Goal: Task Accomplishment & Management: Manage account settings

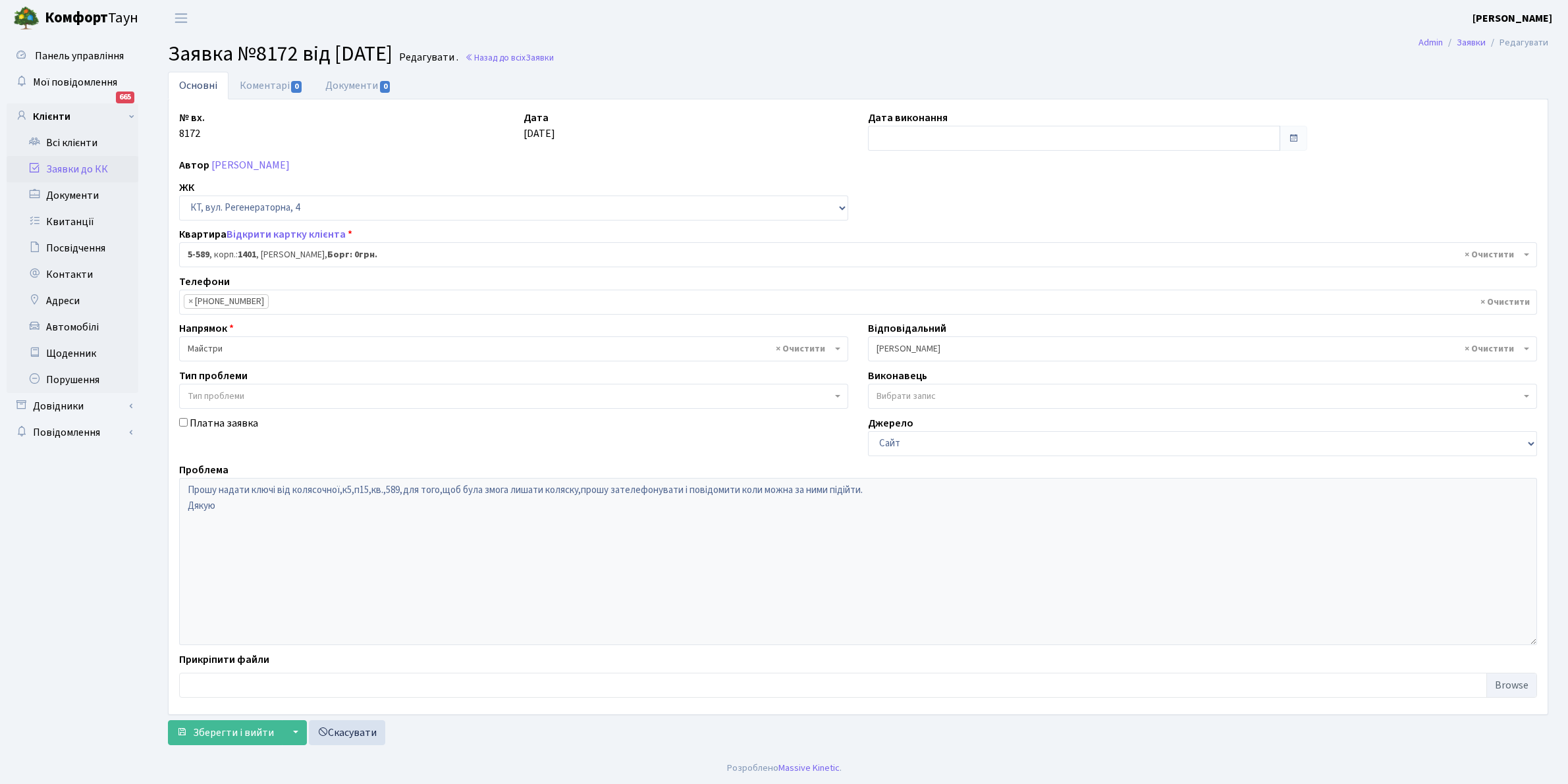
select select "1983"
click at [73, 136] on link "Всі клієнти" at bounding box center [72, 143] width 132 height 26
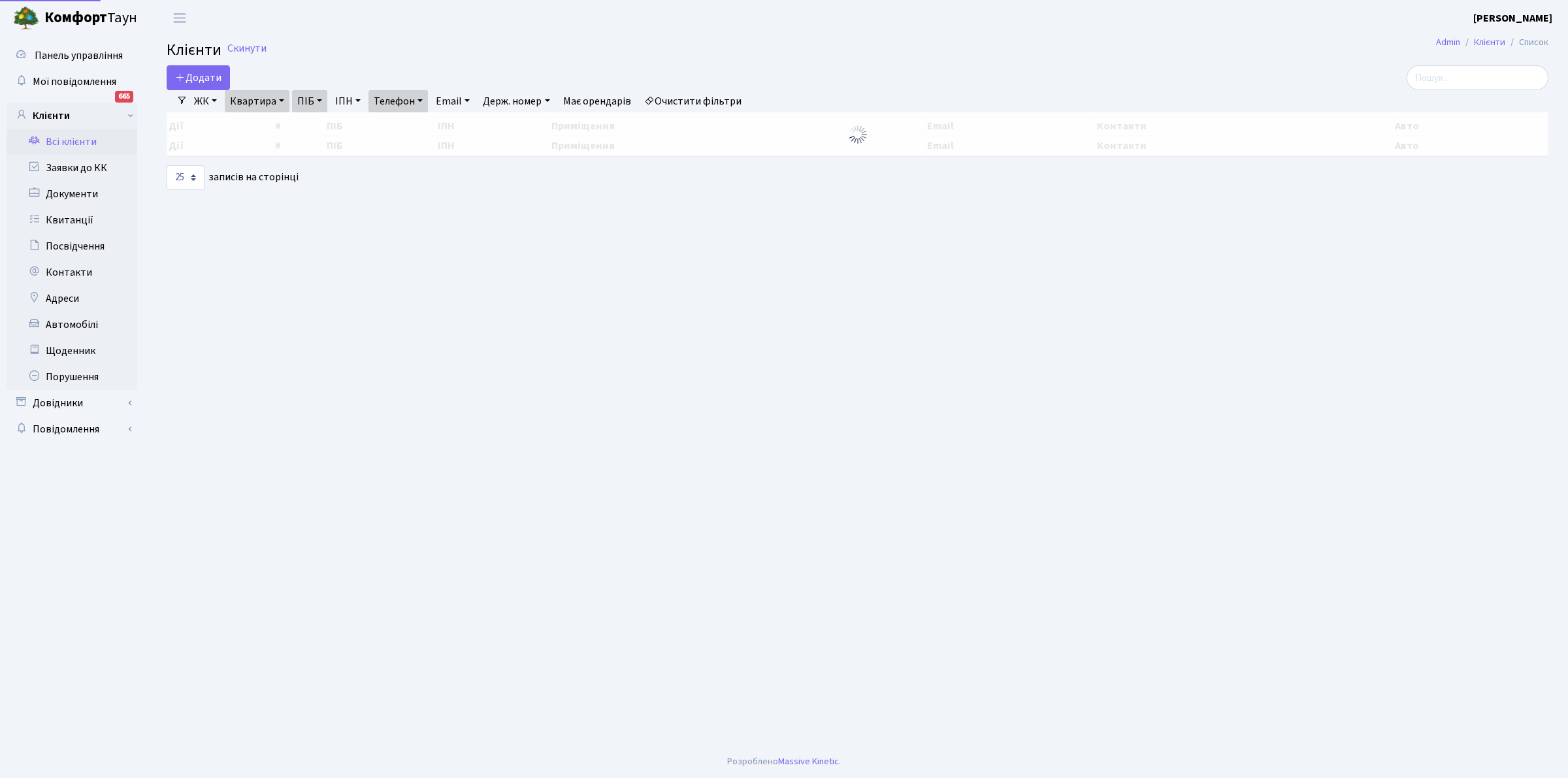
select select "25"
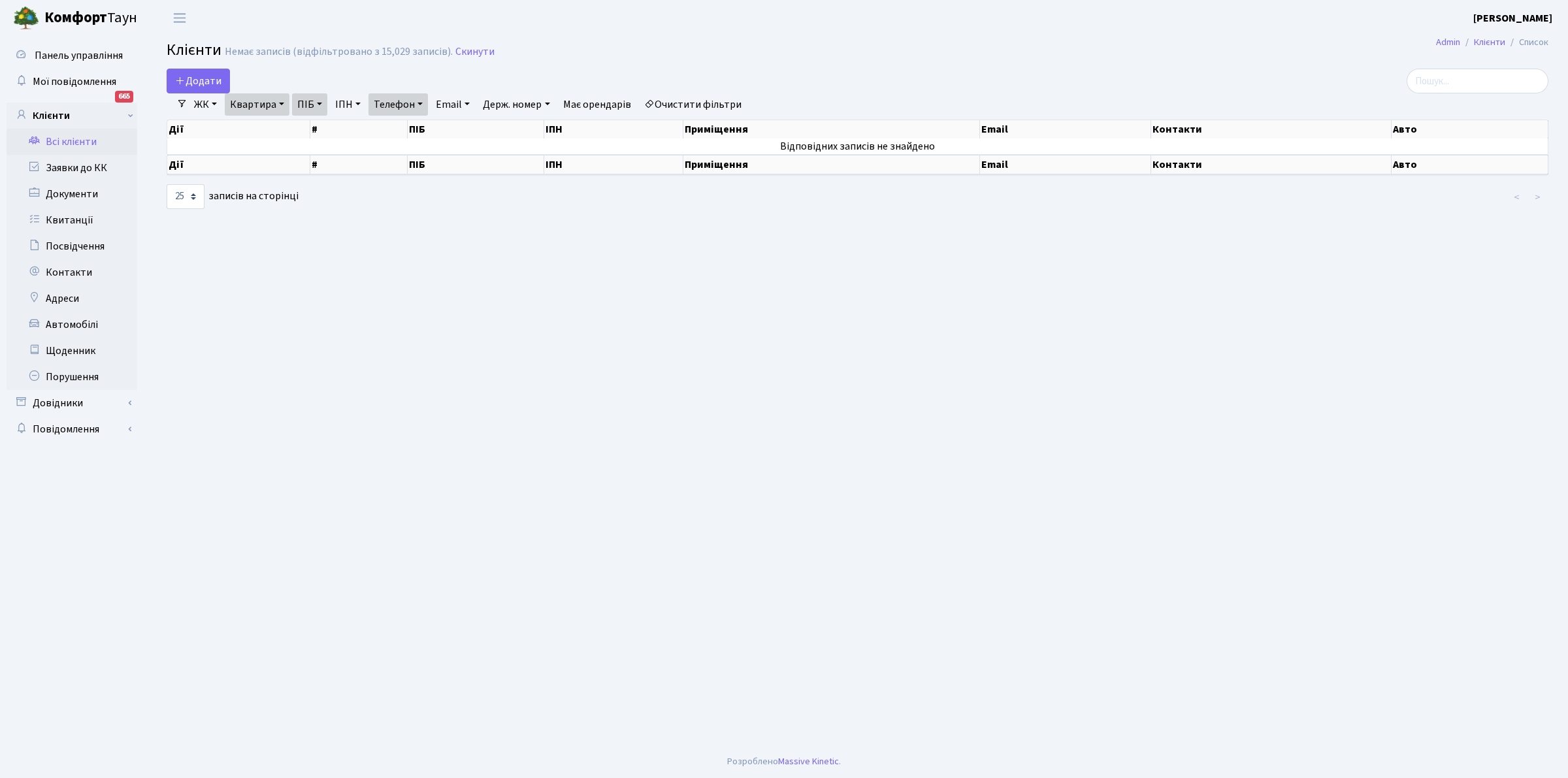
click at [423, 102] on link "Телефон" at bounding box center [398, 104] width 60 height 22
drag, startPoint x: 430, startPoint y: 131, endPoint x: 404, endPoint y: 125, distance: 26.7
click at [404, 125] on input "0674081880" at bounding box center [408, 130] width 76 height 25
type input "0674664443"
drag, startPoint x: 585, startPoint y: 385, endPoint x: 965, endPoint y: 281, distance: 394.0
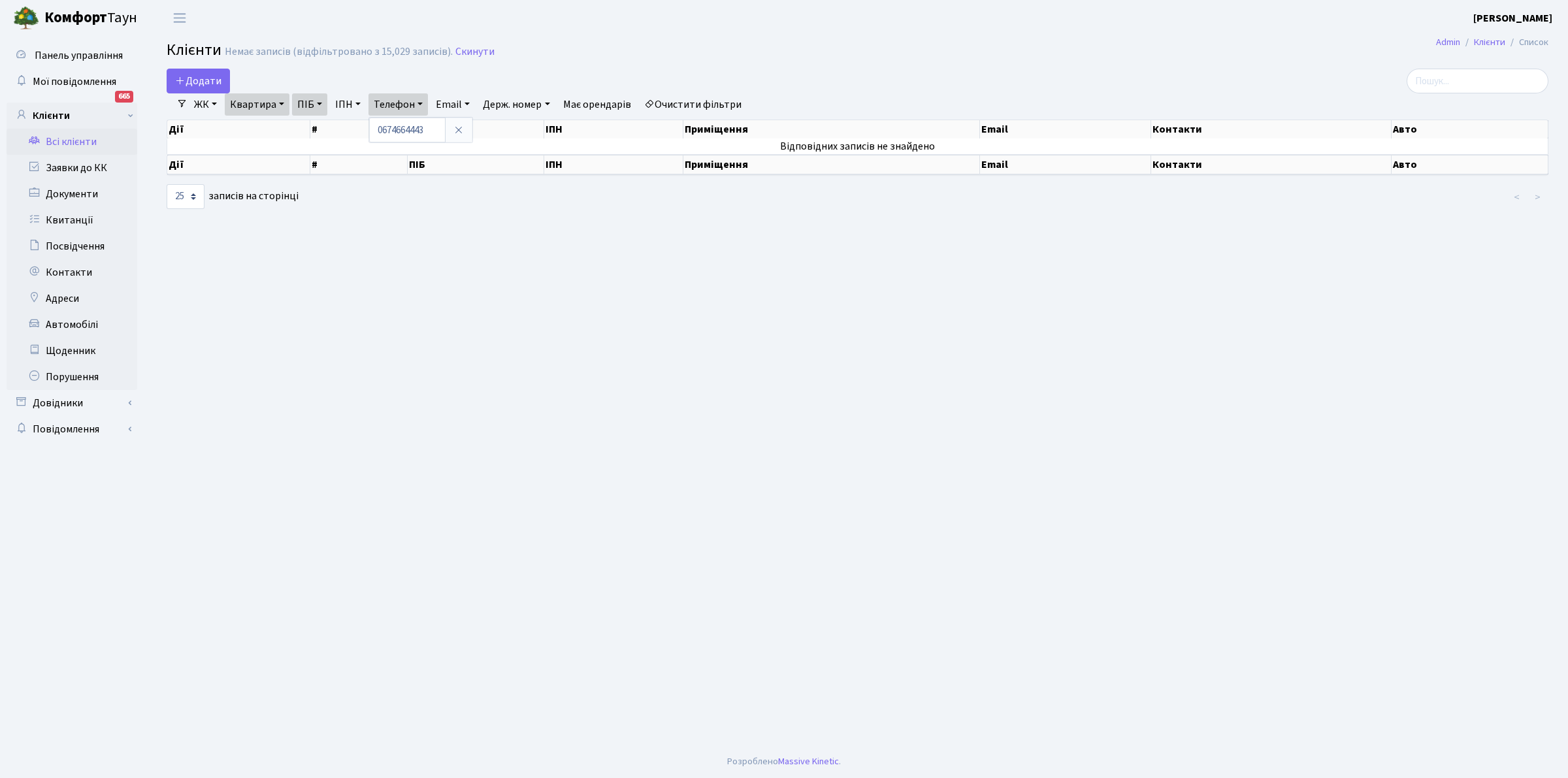
click at [965, 281] on main "Admin Клієнти Список Клієнти Немає записів (відфільтровано з 15,029 записів). С…" at bounding box center [858, 391] width 1422 height 710
click at [66, 139] on link "Всі клієнти" at bounding box center [72, 142] width 131 height 26
select select "25"
click at [424, 100] on link "Телефон" at bounding box center [398, 104] width 60 height 22
drag, startPoint x: 432, startPoint y: 201, endPoint x: 507, endPoint y: 65, distance: 155.3
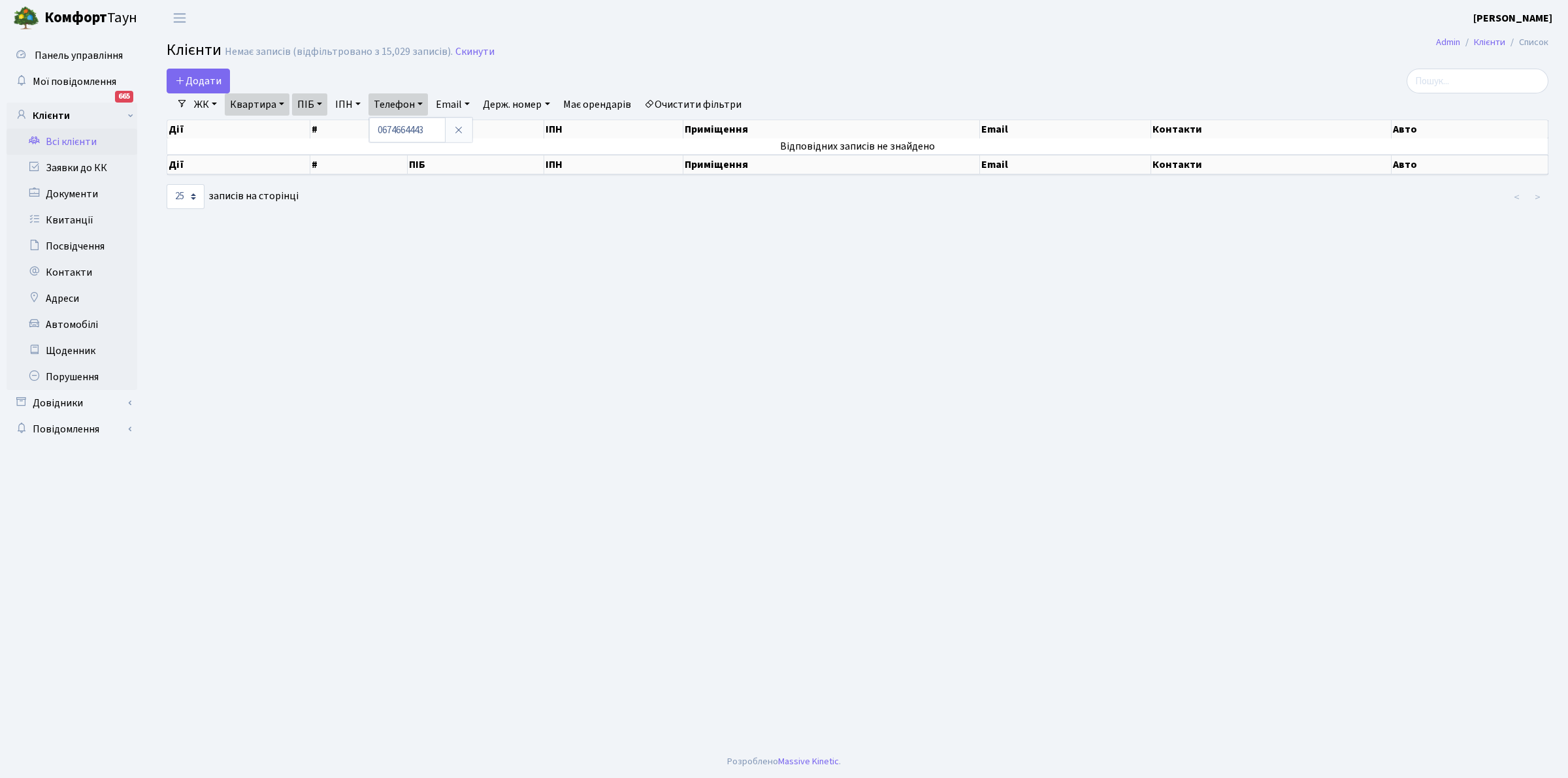
click at [507, 65] on main "Admin Клієнти Список Клієнти Немає записів (відфільтровано з 15,029 записів). С…" at bounding box center [858, 391] width 1422 height 710
click at [422, 103] on link "Телефон" at bounding box center [398, 104] width 60 height 22
click at [400, 100] on link "Телефон" at bounding box center [398, 104] width 60 height 22
click at [423, 103] on link "Телефон" at bounding box center [398, 104] width 60 height 22
click at [693, 100] on link "Очистити фільтри" at bounding box center [693, 104] width 108 height 22
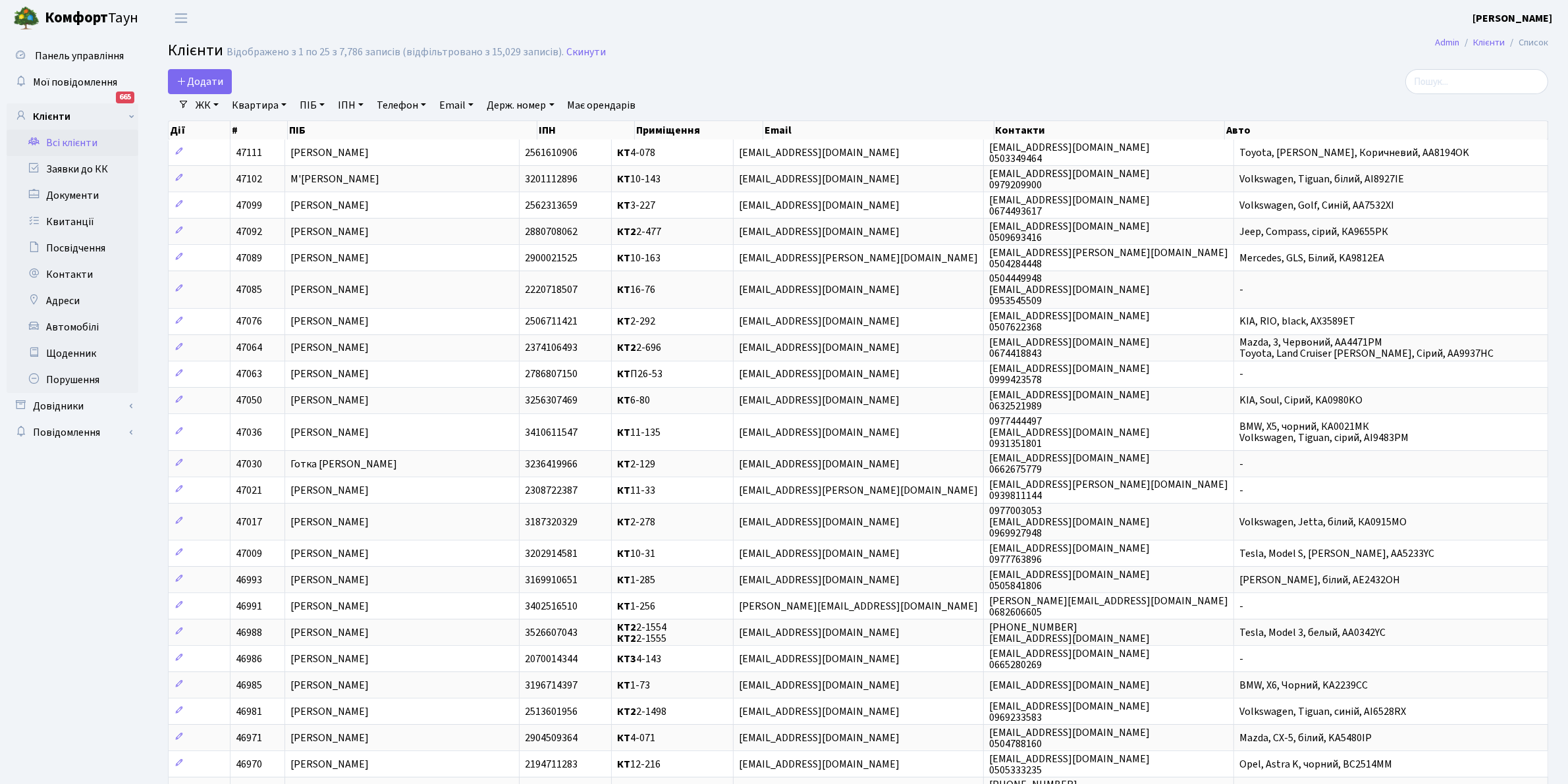
click at [426, 103] on link "Телефон" at bounding box center [401, 105] width 60 height 23
click at [401, 127] on input "text" at bounding box center [411, 131] width 77 height 25
type input "0674664443"
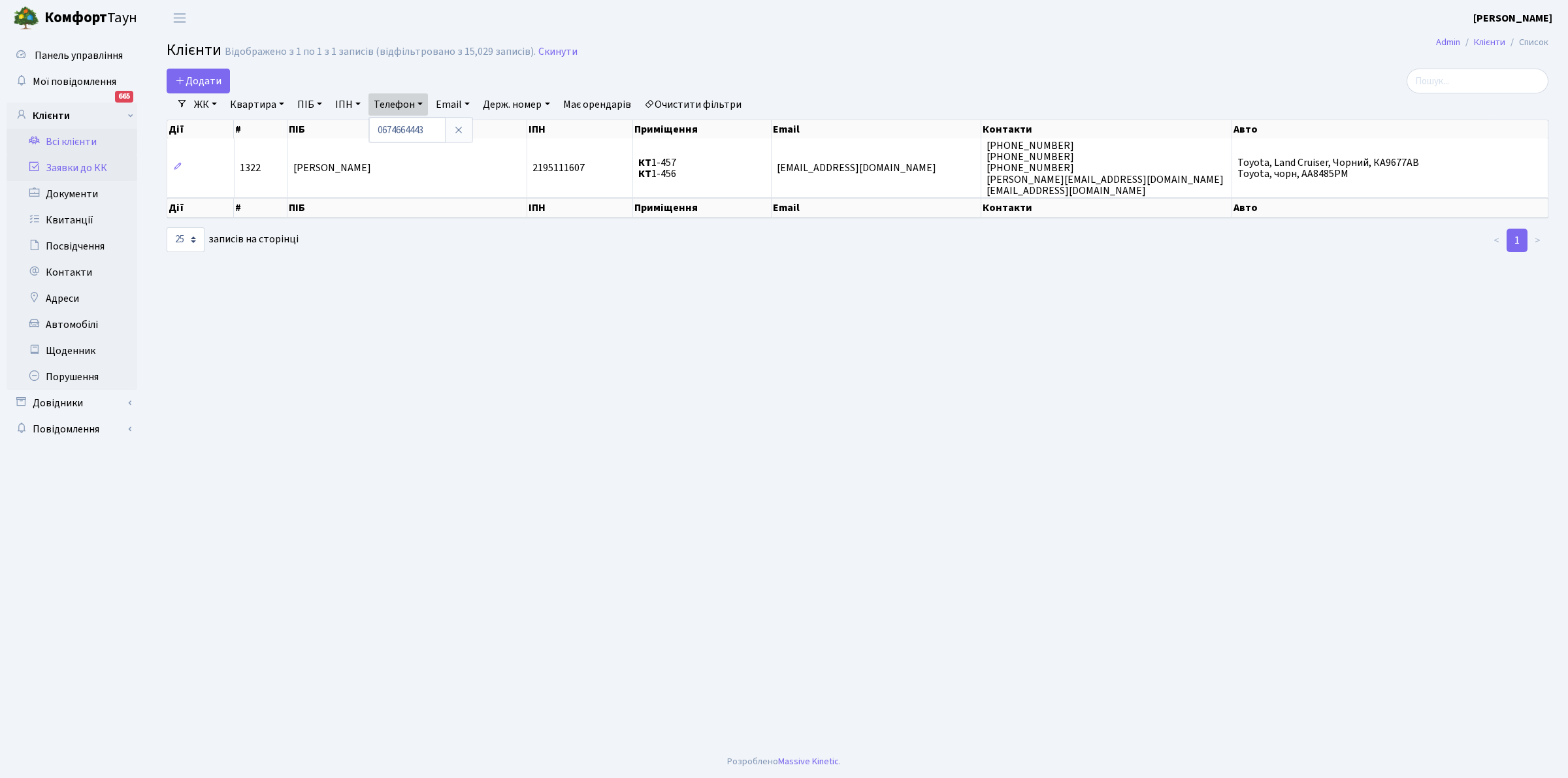
click at [70, 159] on link "Заявки до КК" at bounding box center [72, 168] width 131 height 26
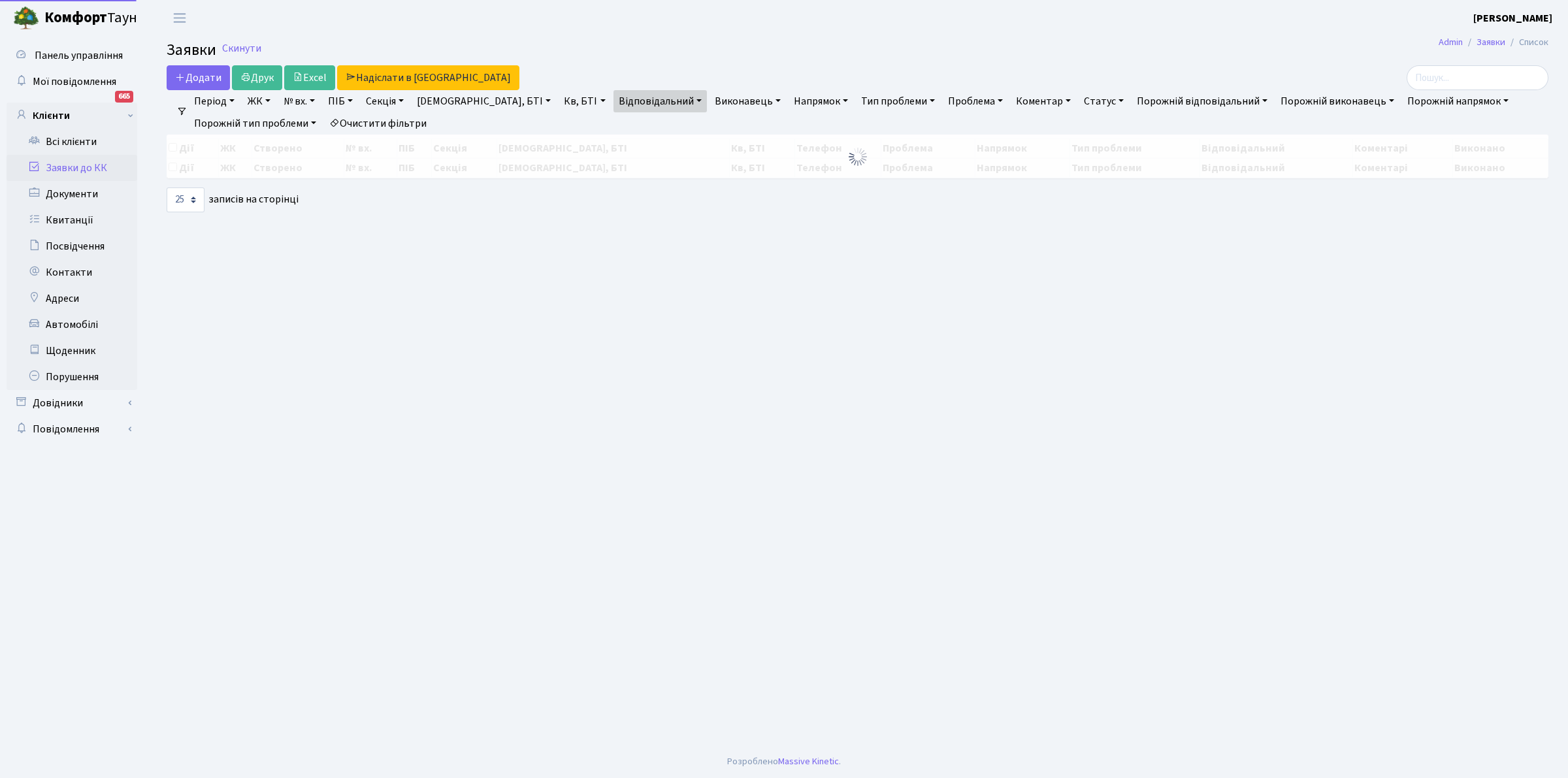
select select "25"
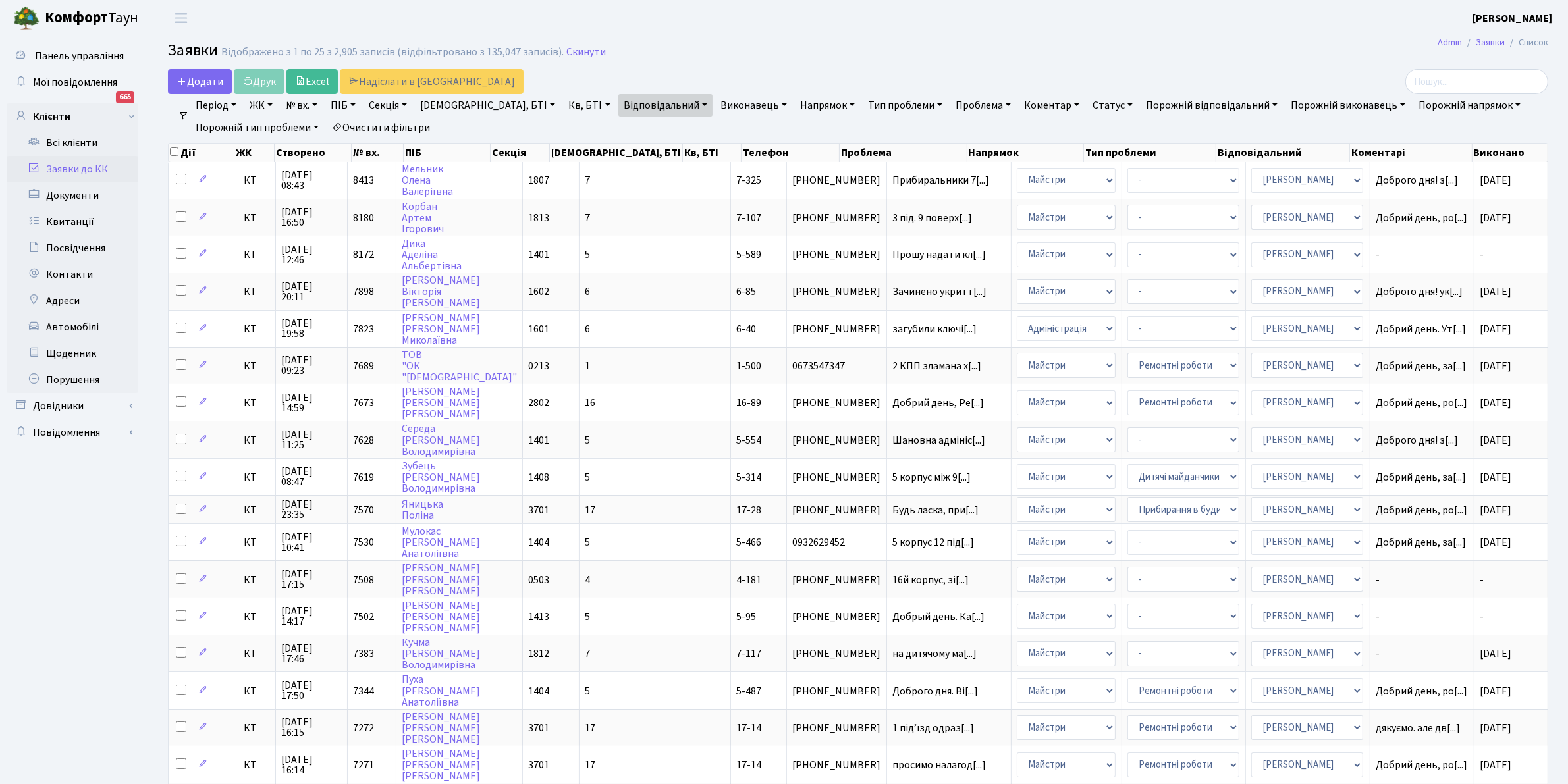
click at [563, 106] on link "Кв, БТІ" at bounding box center [588, 105] width 52 height 23
click at [564, 129] on input "text" at bounding box center [603, 131] width 77 height 25
type input "1-456"
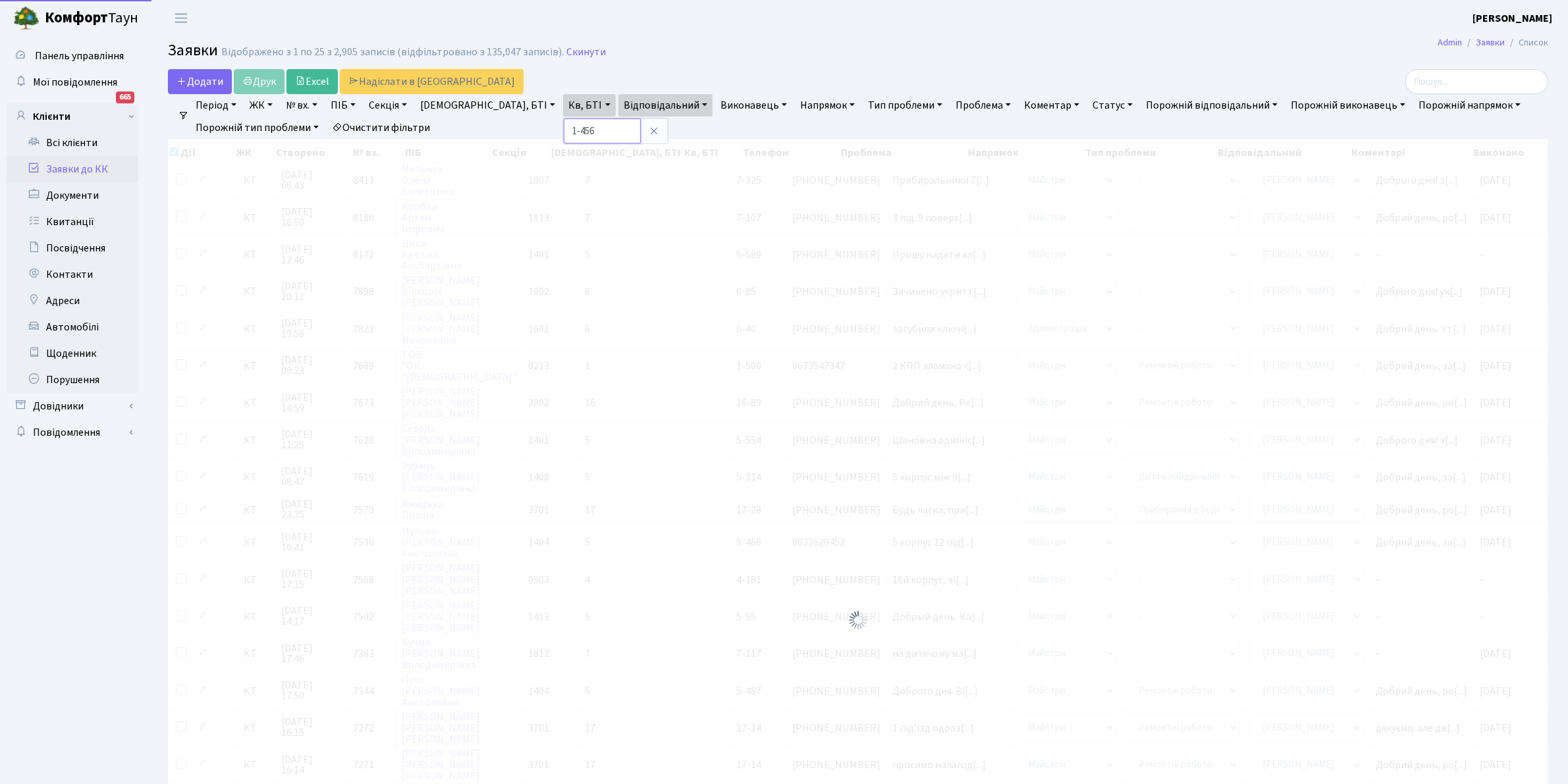
checkbox input "true"
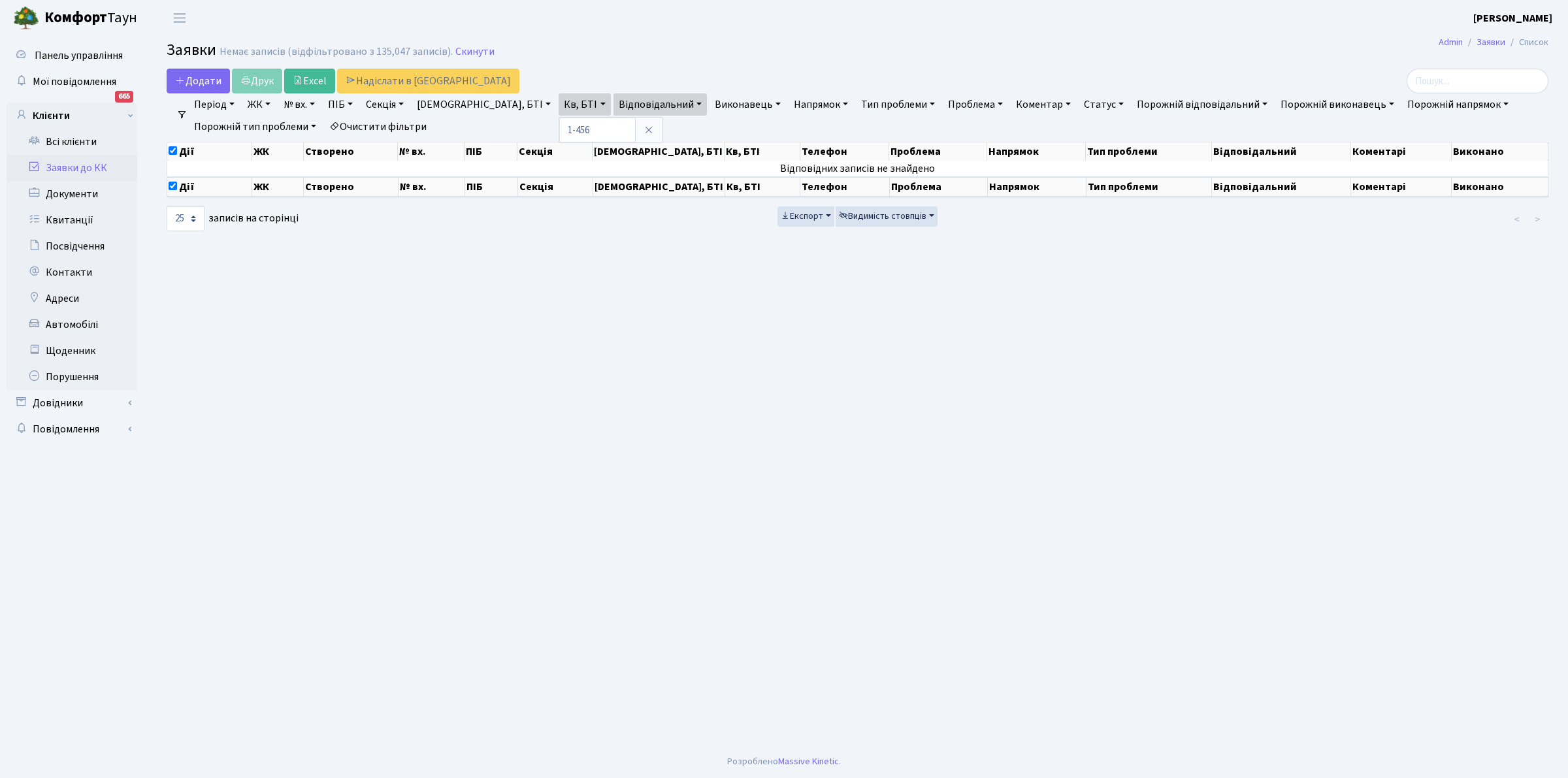
click at [468, 104] on link "[DEMOGRAPHIC_DATA], БТІ" at bounding box center [483, 104] width 145 height 22
click at [559, 100] on link "Кв, БТІ" at bounding box center [584, 104] width 51 height 22
click at [468, 102] on link "Буд., БТІ" at bounding box center [483, 104] width 145 height 22
type input "1-456"
click at [376, 121] on link "Очистити фільтри" at bounding box center [378, 127] width 108 height 22
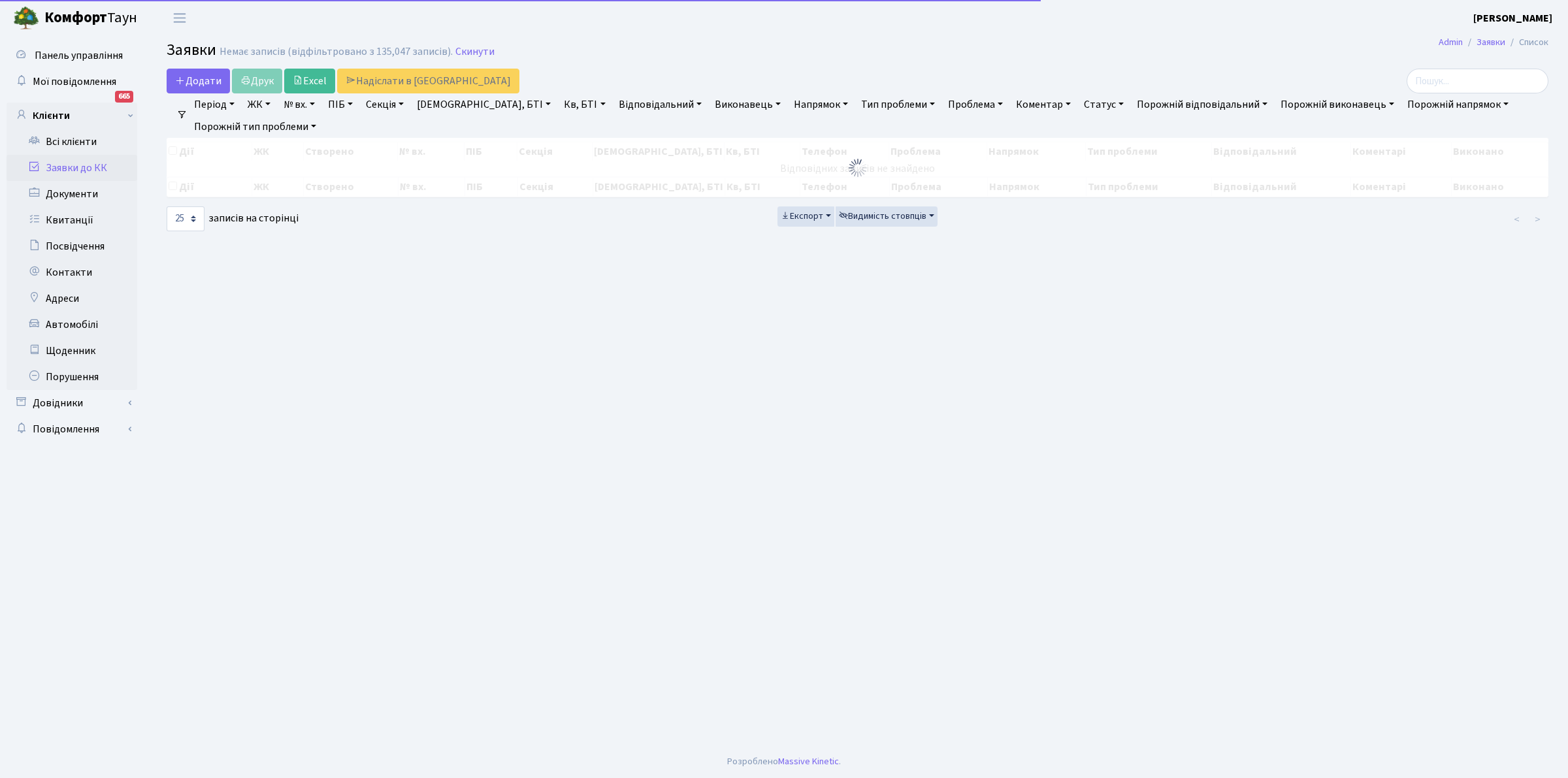
checkbox input "false"
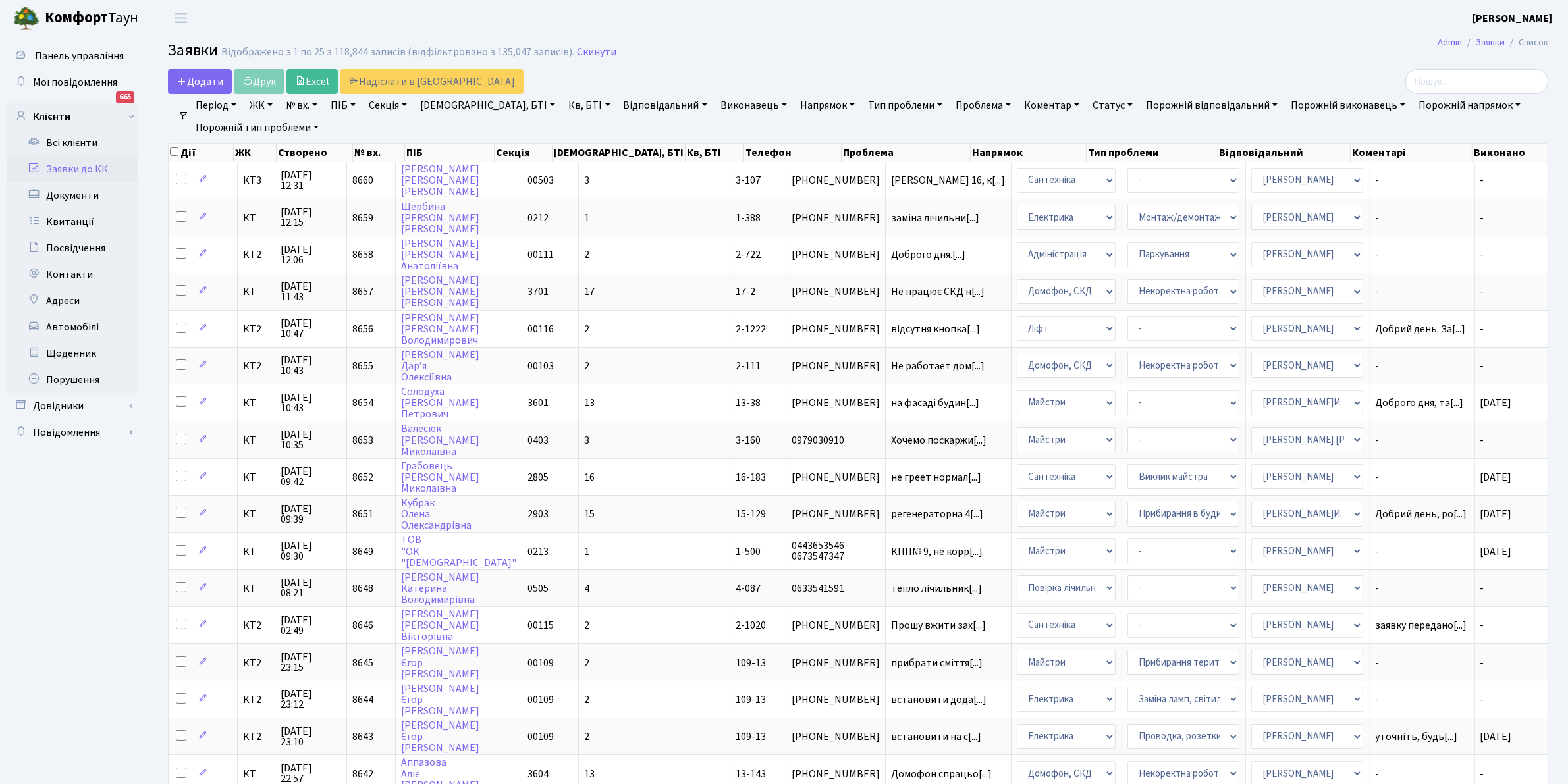
click at [473, 105] on link "[DEMOGRAPHIC_DATA], БТІ" at bounding box center [487, 105] width 146 height 23
type input "1-457"
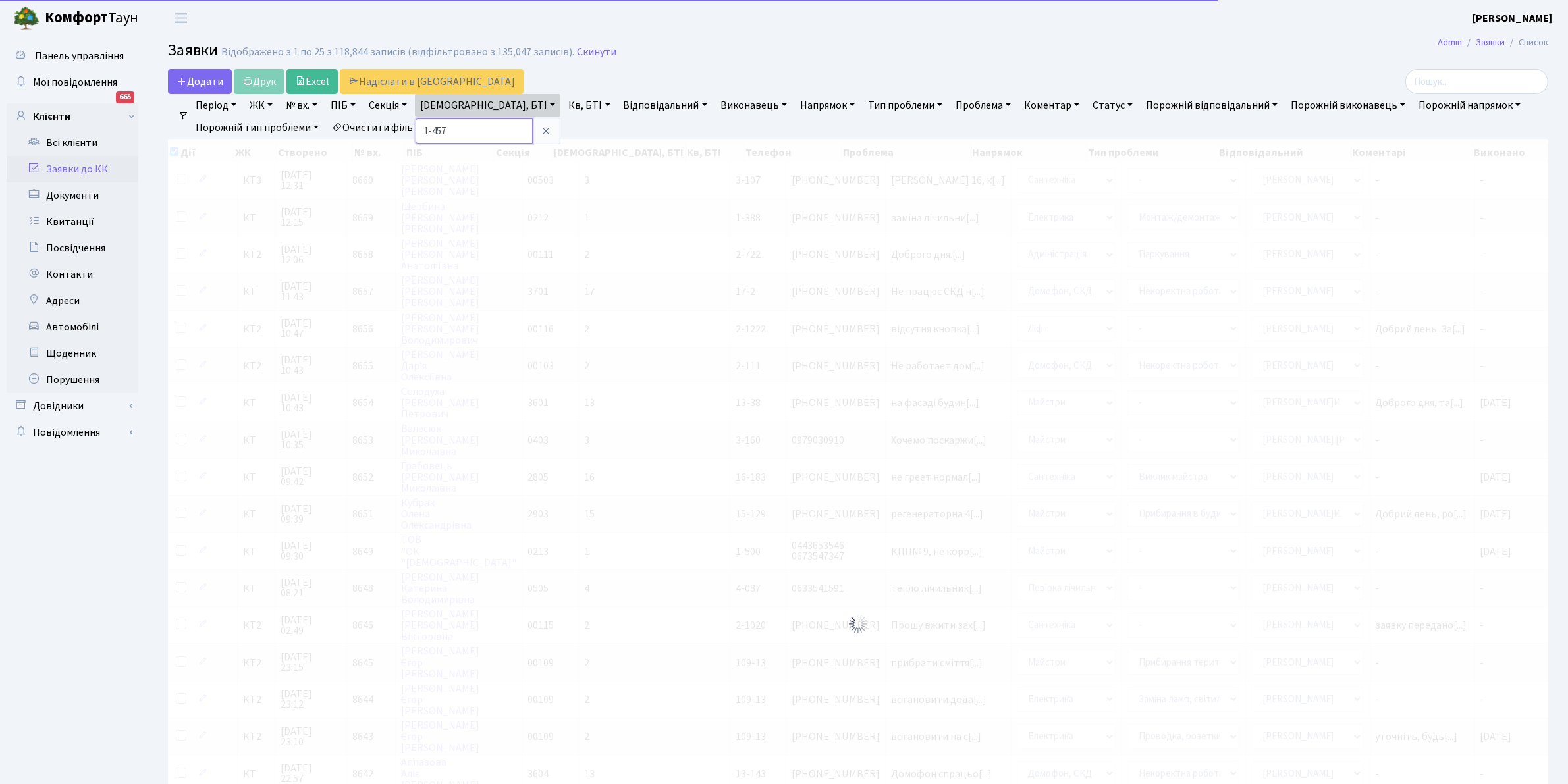
checkbox input "true"
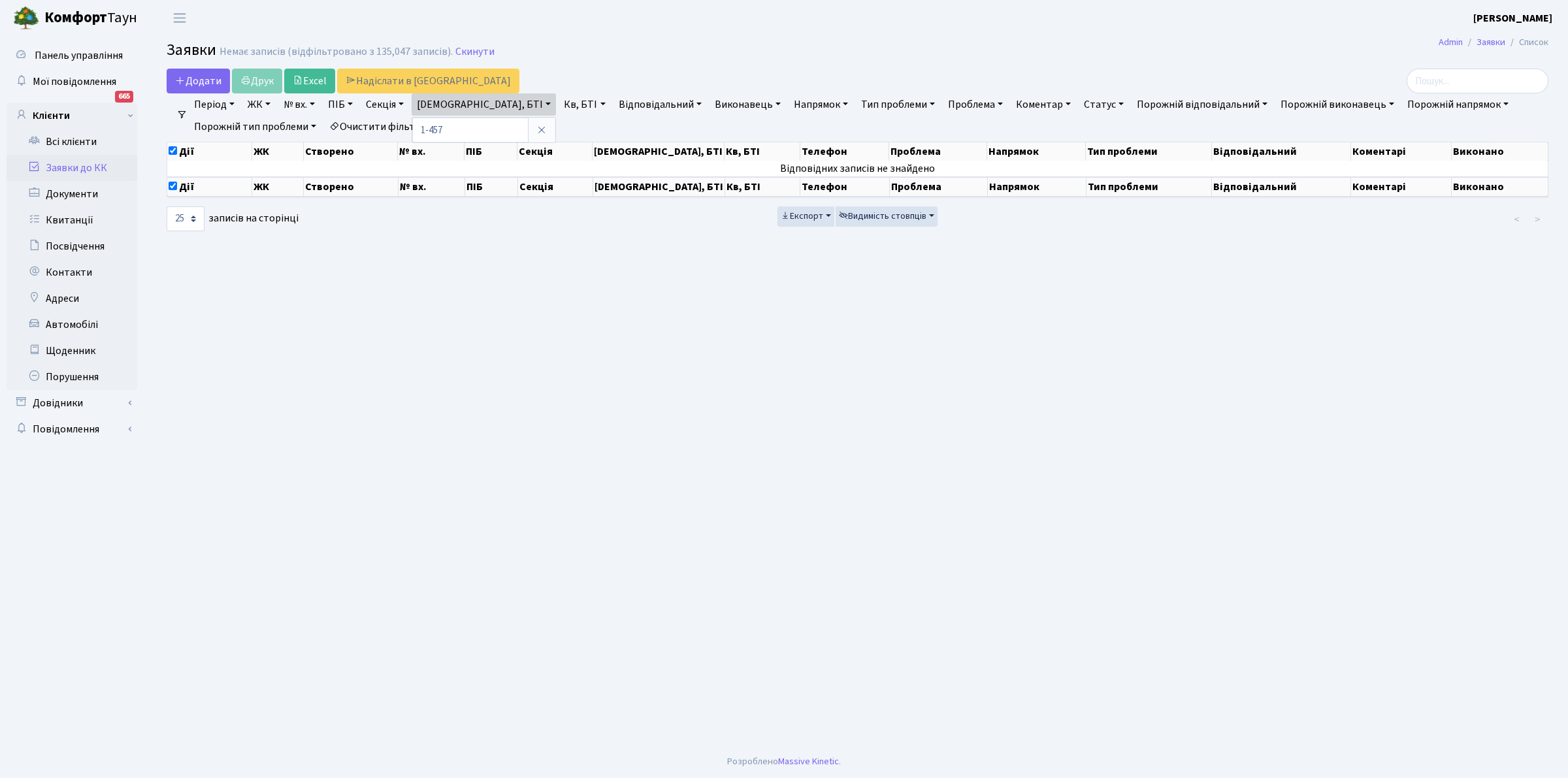
click at [559, 103] on link "Кв, БТІ" at bounding box center [584, 104] width 51 height 22
type input "1-457"
click at [386, 239] on main "Admin Заявки Список Заявки Немає записів (відфільтровано з 135,047 записів). Ск…" at bounding box center [858, 391] width 1422 height 710
click at [377, 122] on link "Очистити фільтри" at bounding box center [378, 127] width 108 height 22
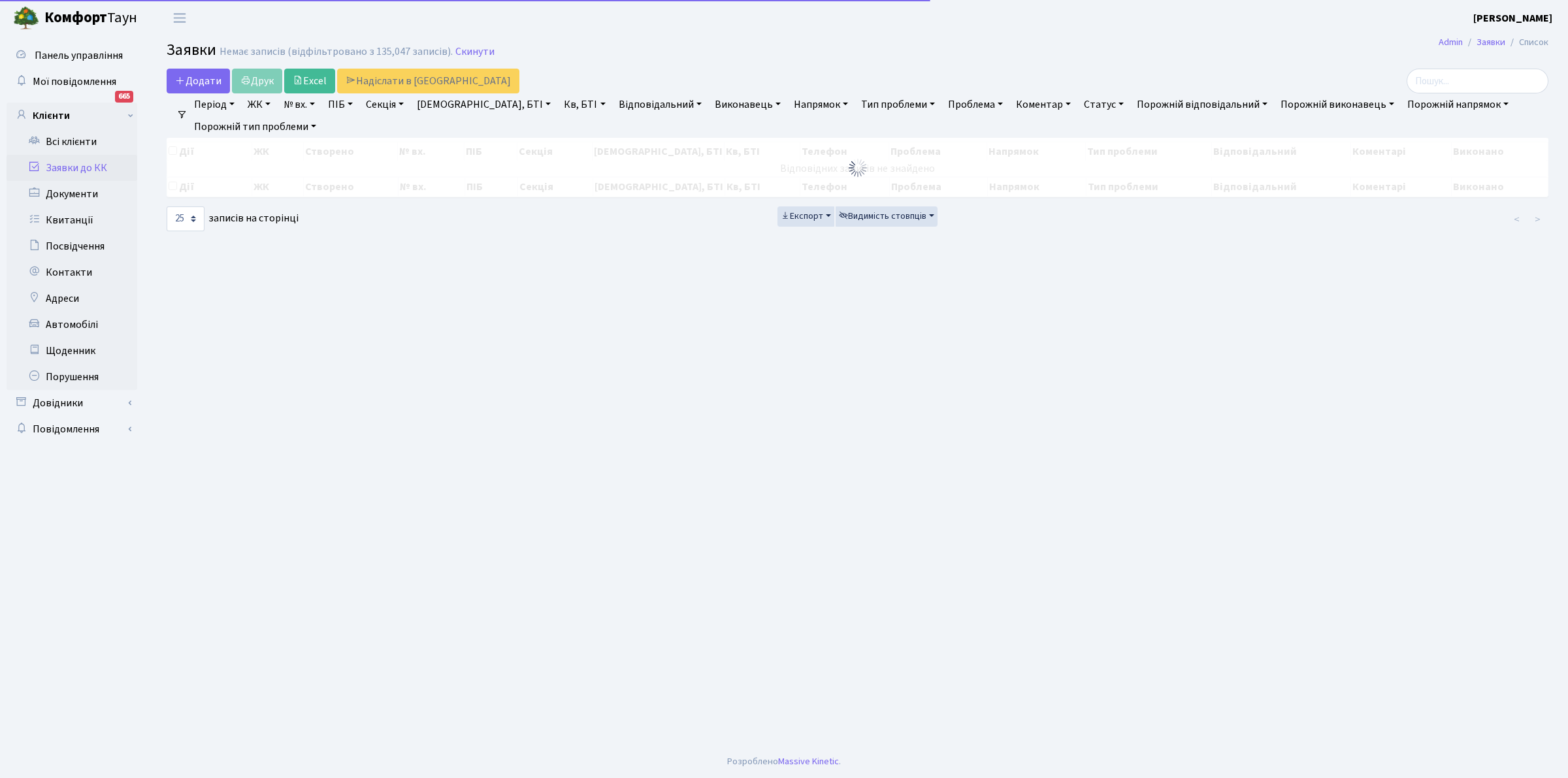
checkbox input "false"
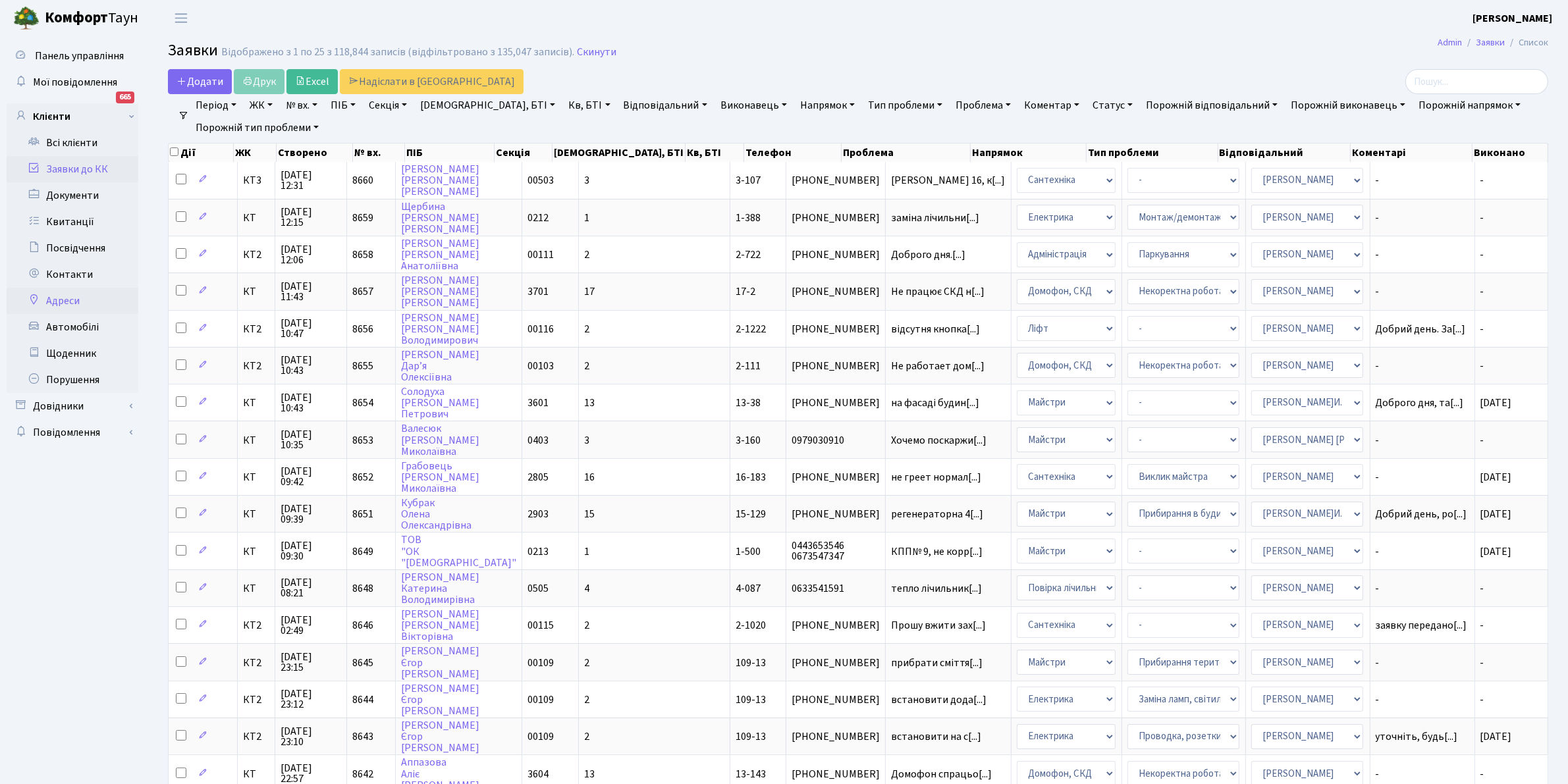
click at [70, 295] on link "Адреси" at bounding box center [72, 301] width 132 height 26
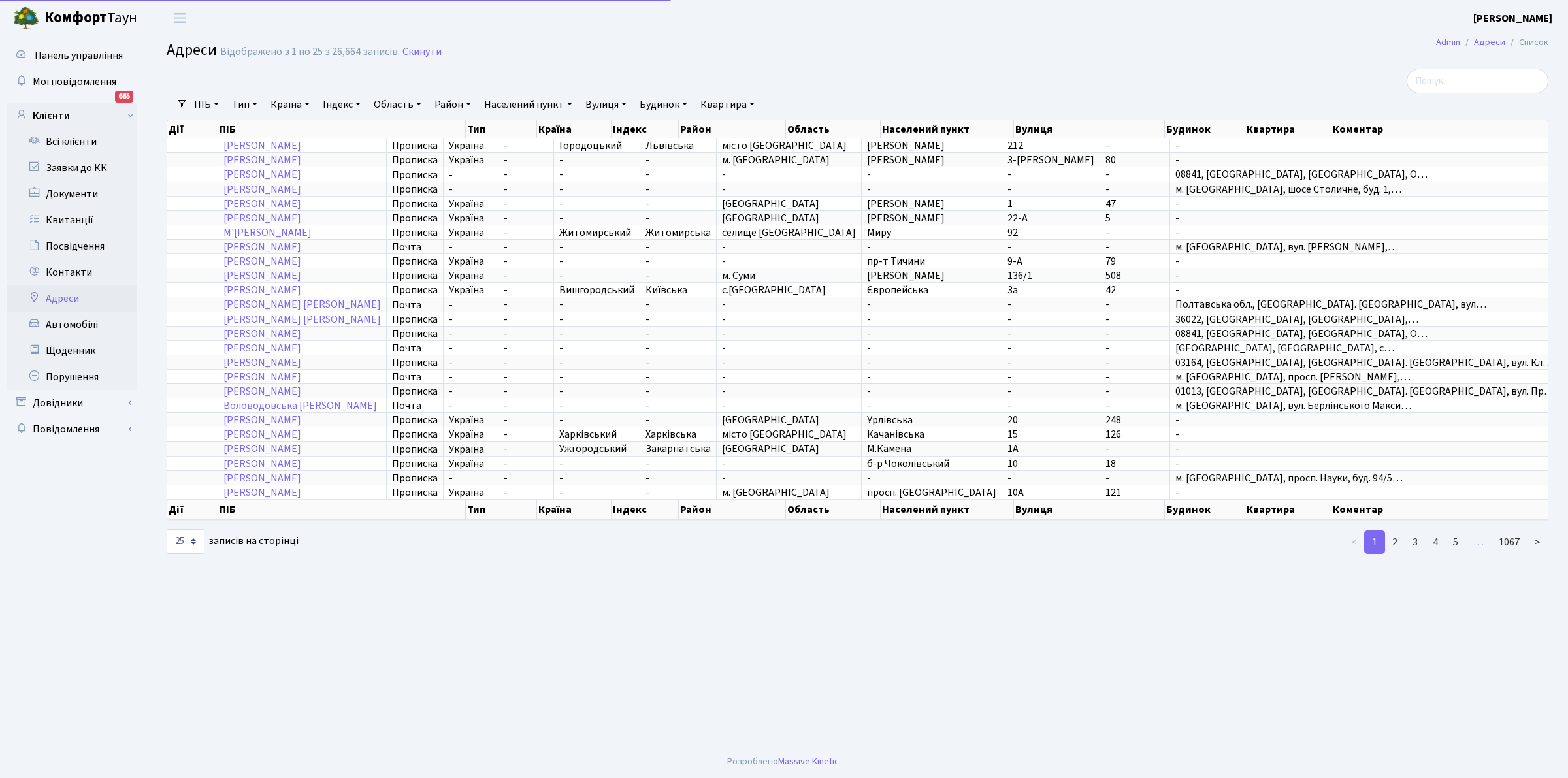
select select "25"
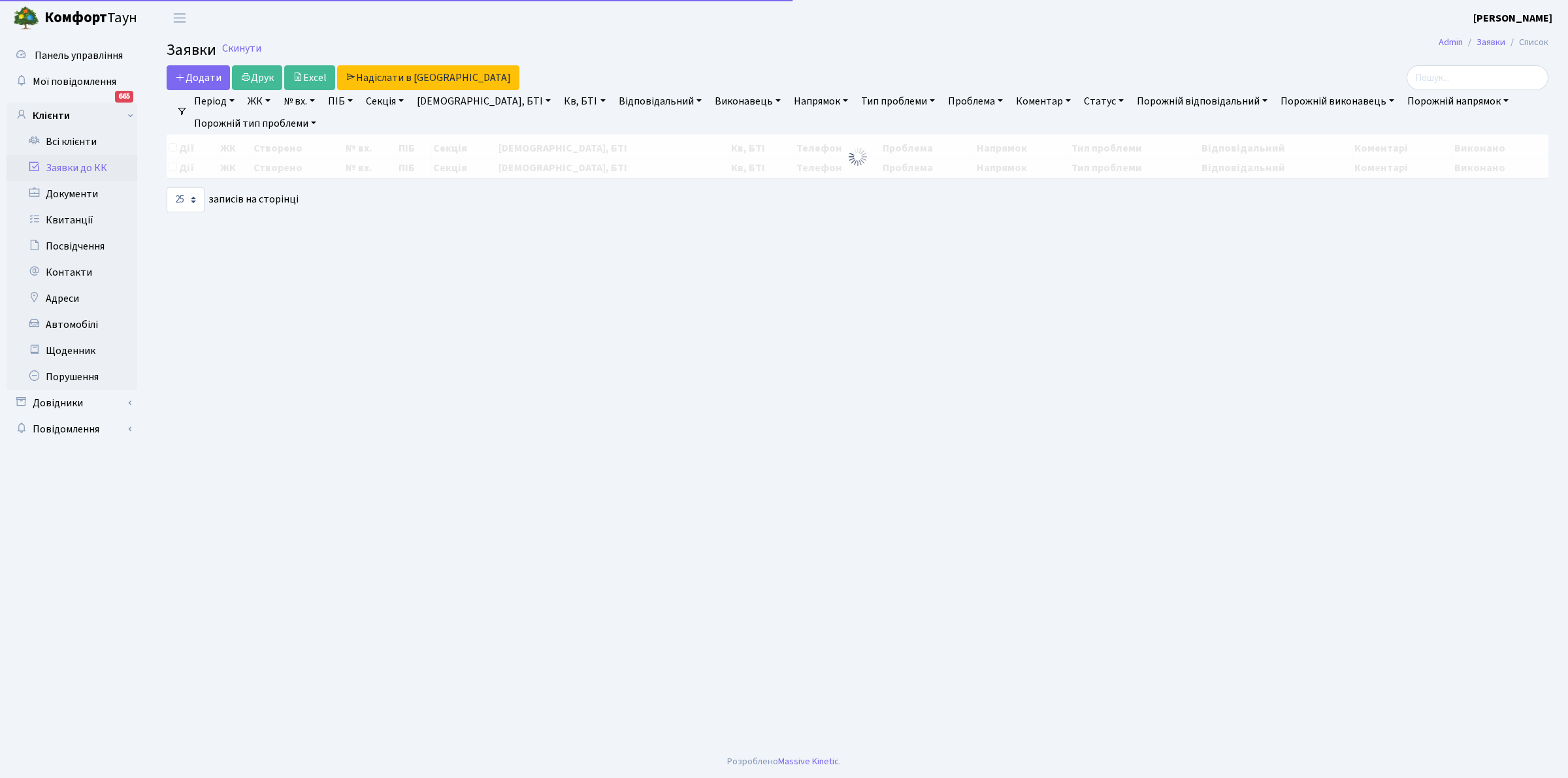
select select "25"
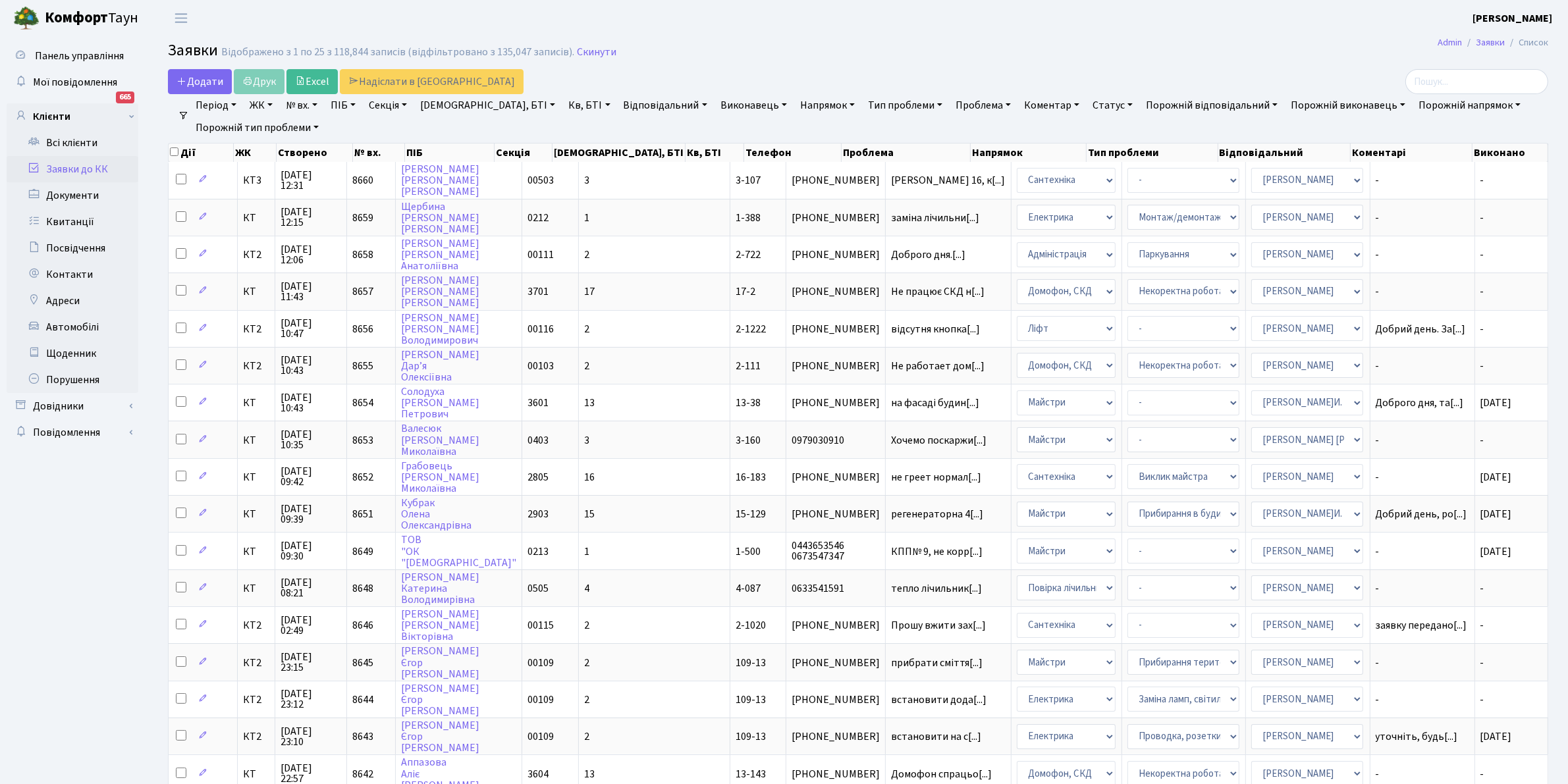
click at [563, 103] on link "Кв, БТІ" at bounding box center [588, 105] width 52 height 23
click at [564, 132] on input "text" at bounding box center [603, 131] width 77 height 25
type input "1-457"
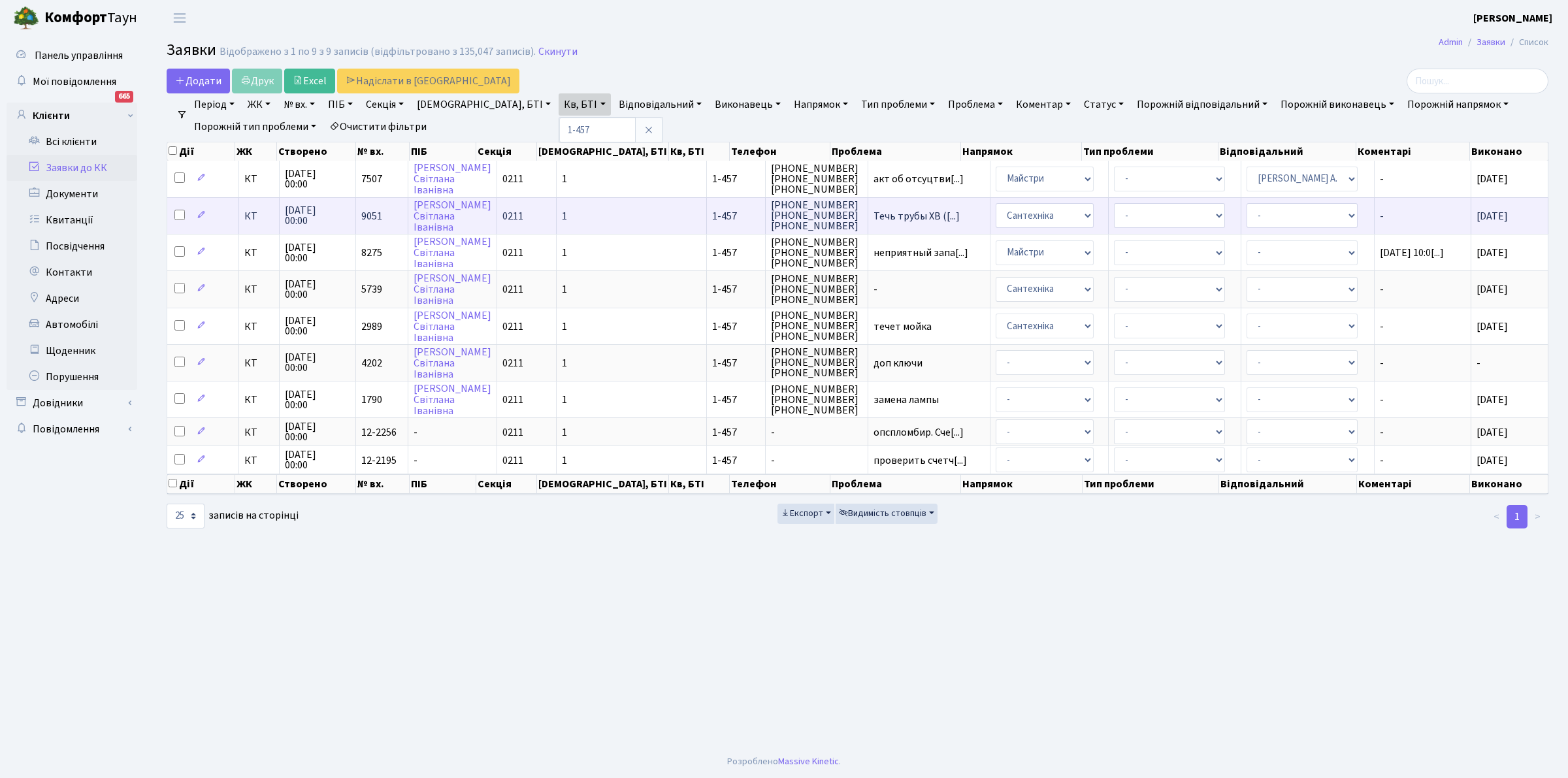
drag, startPoint x: 183, startPoint y: 156, endPoint x: 883, endPoint y: 215, distance: 702.5
click at [889, 230] on div "Дії ЖК Створено № вх. ПІБ Секція Буд., БТІ Кв, БТІ Телефон Проблема Напрямок Ти…" at bounding box center [858, 318] width 1382 height 361
click at [754, 54] on h2 "Заявки Відображено з 1 по 9 з 9 записів (відфільтровано з 135,047 записів). Ски…" at bounding box center [858, 52] width 1382 height 22
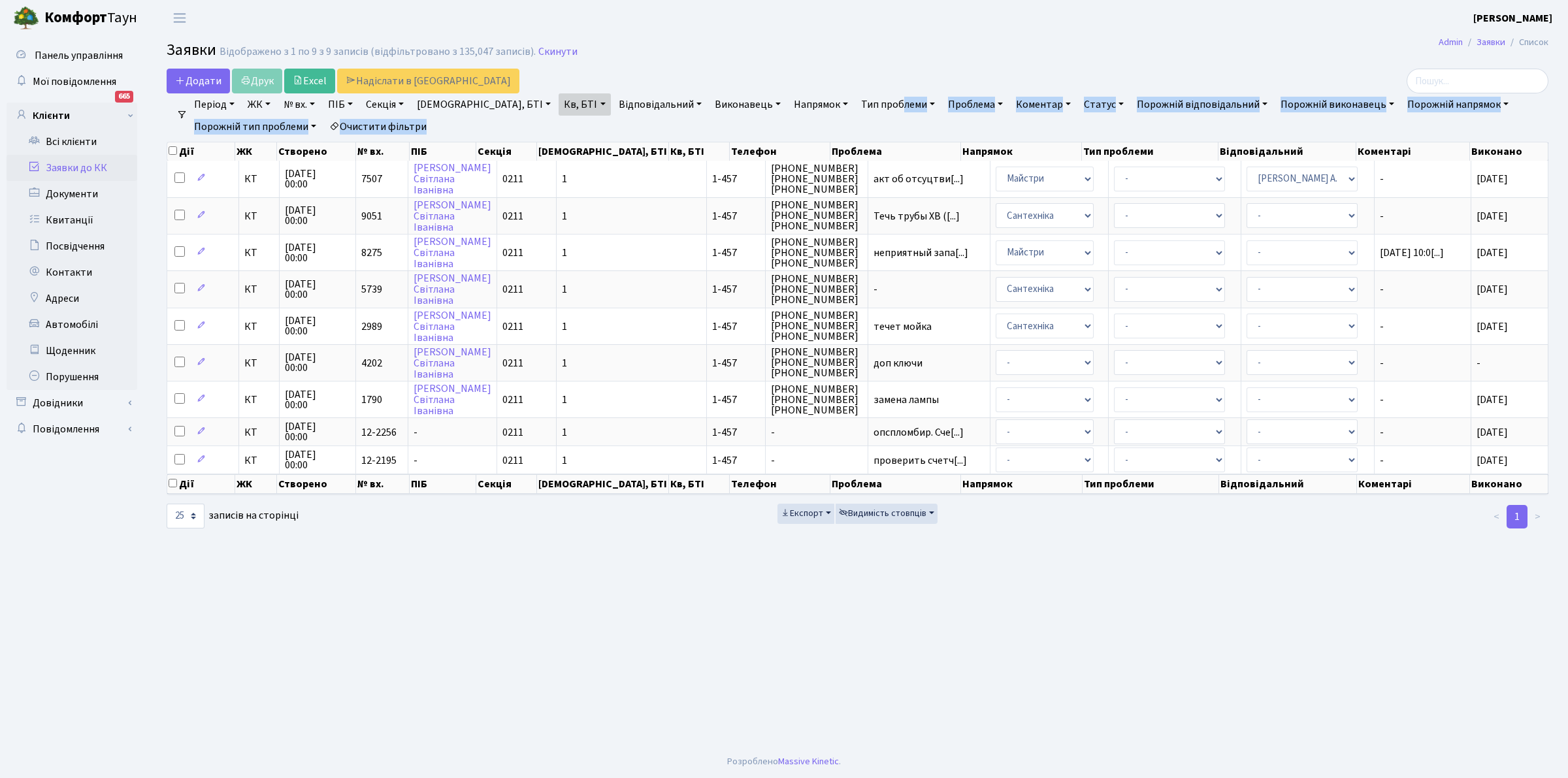
drag, startPoint x: 589, startPoint y: 184, endPoint x: 822, endPoint y: 136, distance: 237.9
click at [822, 136] on div "Додати Друк Excel Надіслати в КАН Фільтри Період 03.10.2025 - 03.10.2025 ЖК КТ,…" at bounding box center [857, 299] width 1402 height 462
drag, startPoint x: 146, startPoint y: 134, endPoint x: 565, endPoint y: 511, distance: 563.6
click at [559, 511] on div "Панель управління Мої повідомлення 665 Клієнти Всі клієнти Заявки до КК" at bounding box center [784, 391] width 1568 height 710
click at [1159, 656] on main "Admin Заявки Список Заявки Відображено з 1 по 9 з 9 записів (відфільтровано з 1…" at bounding box center [858, 391] width 1422 height 710
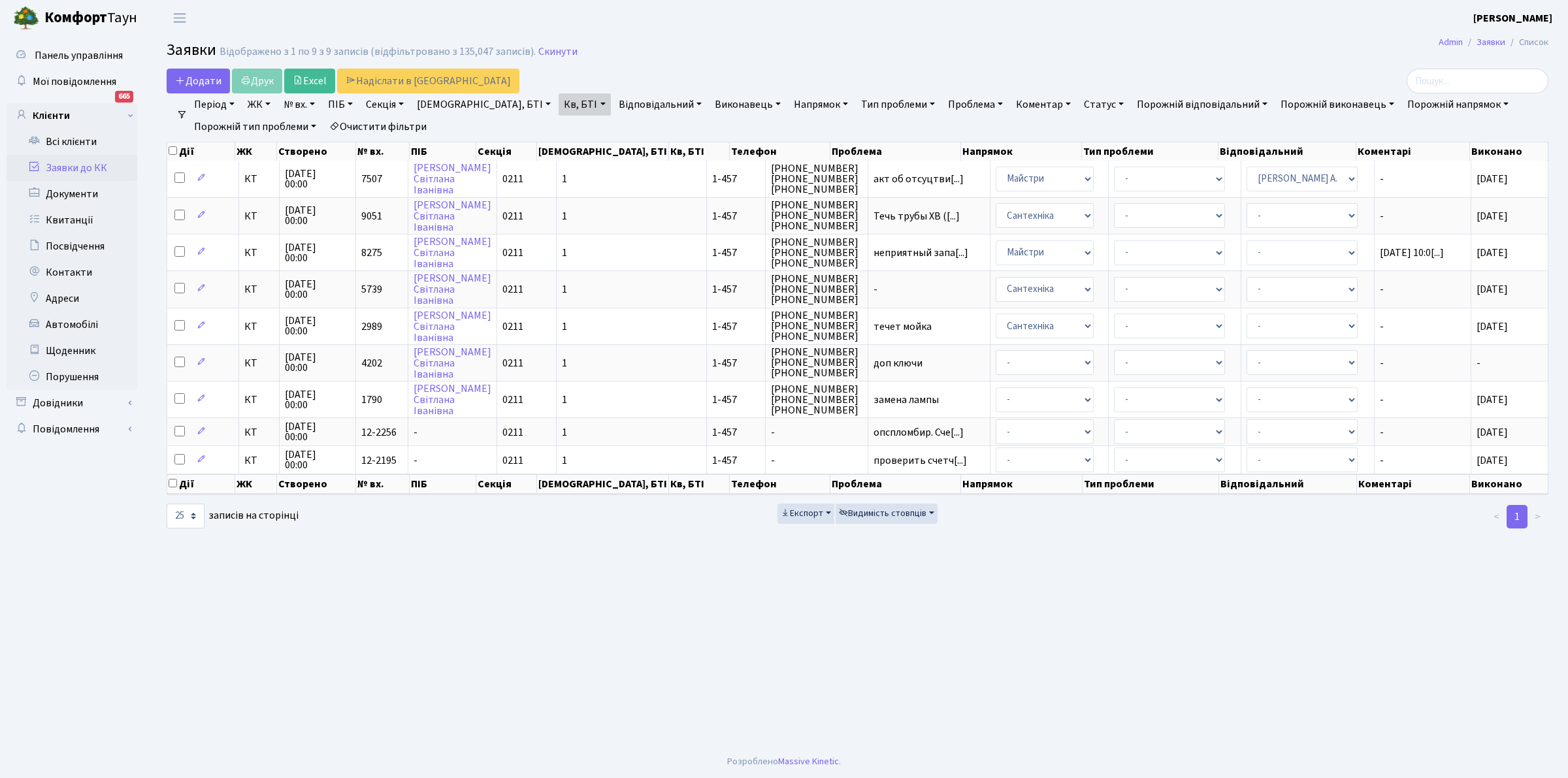
drag, startPoint x: 1394, startPoint y: 708, endPoint x: 1384, endPoint y: 708, distance: 10.0
drag, startPoint x: 1384, startPoint y: 708, endPoint x: 1364, endPoint y: 713, distance: 20.6
drag, startPoint x: 1364, startPoint y: 713, endPoint x: 756, endPoint y: 590, distance: 620.3
click at [756, 590] on main "Admin Заявки Список Заявки Відображено з 1 по 9 з 9 записів (відфільтровано з 1…" at bounding box center [858, 391] width 1422 height 710
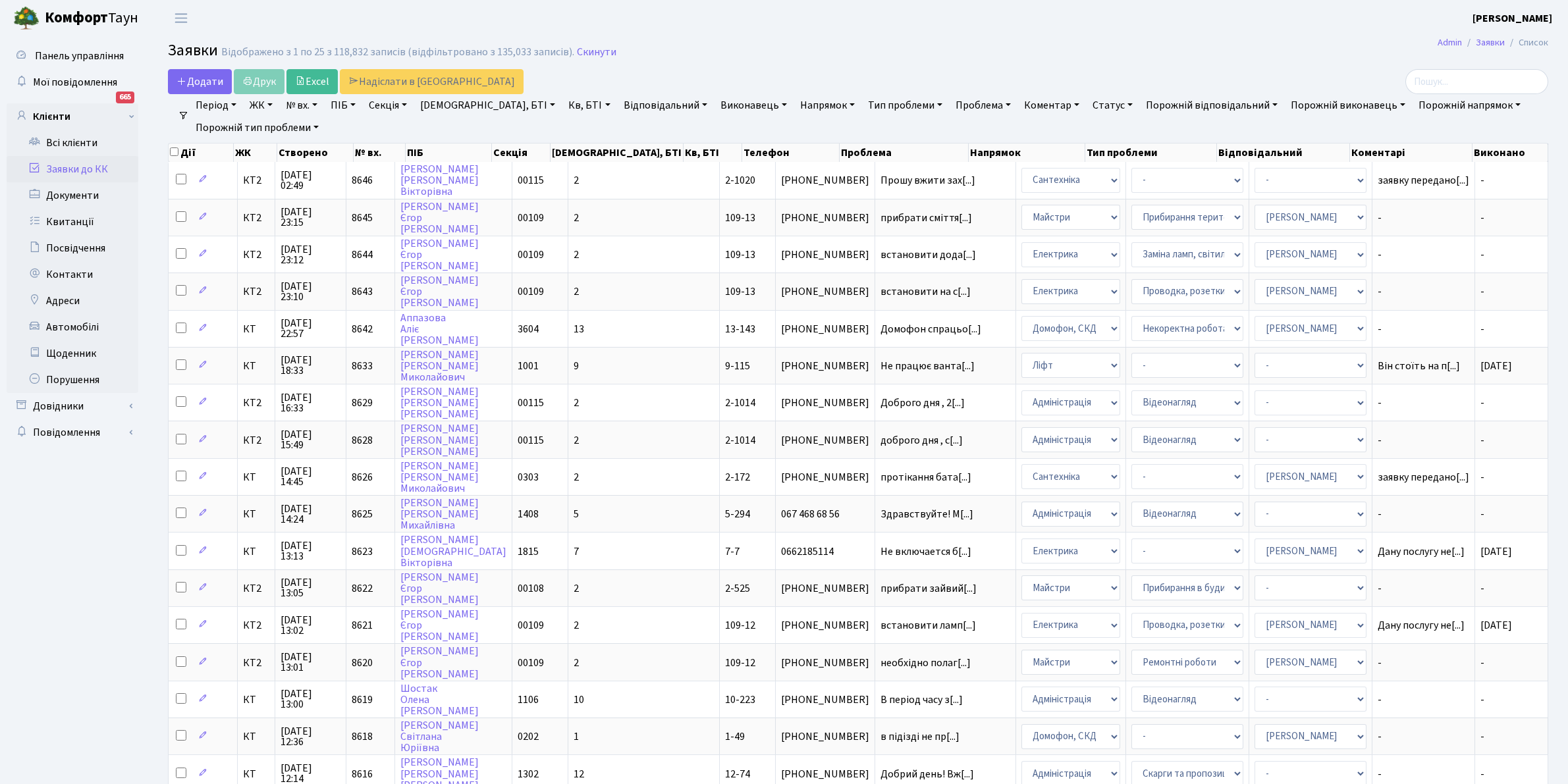
select select "25"
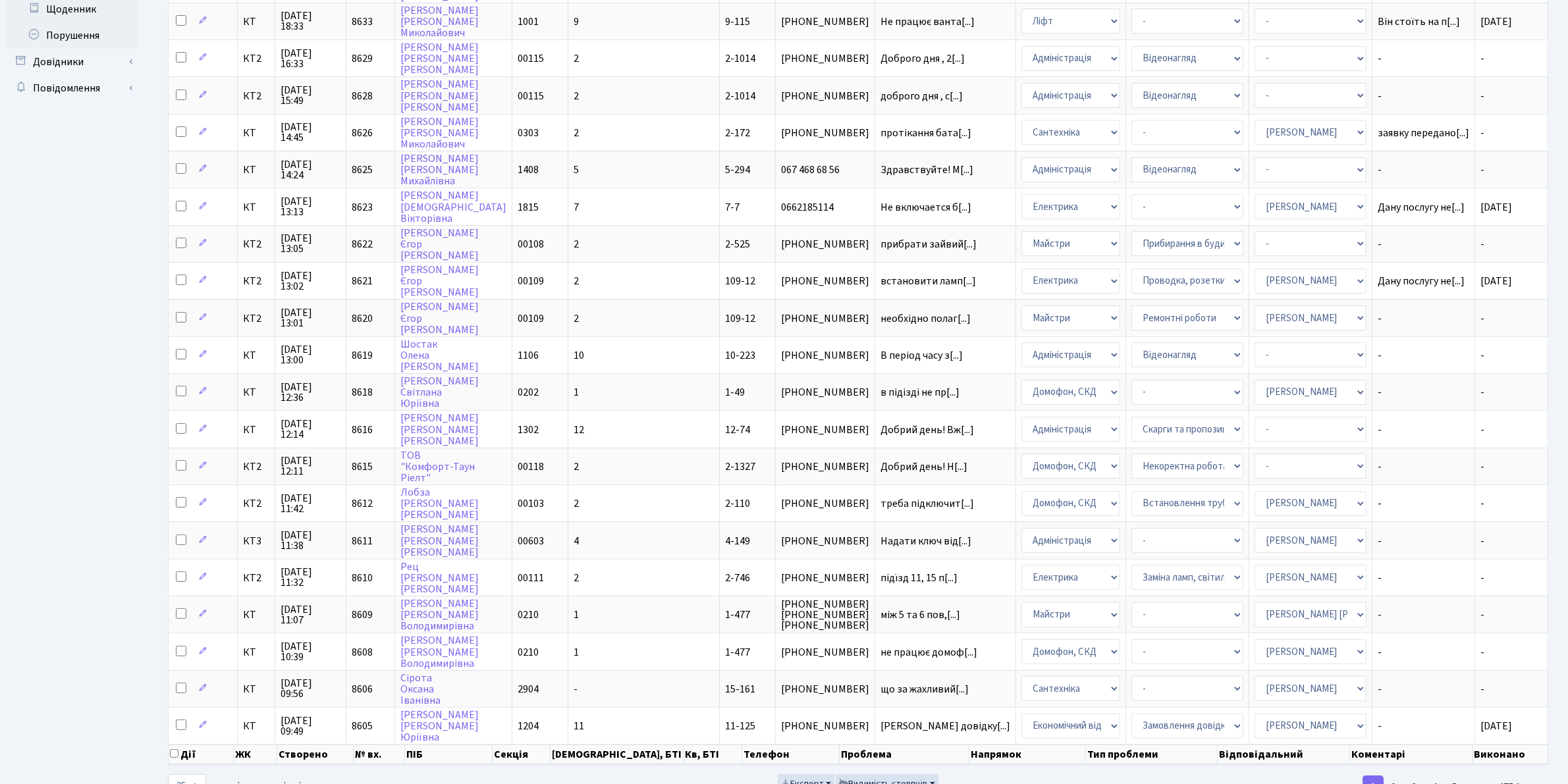
scroll to position [361, 0]
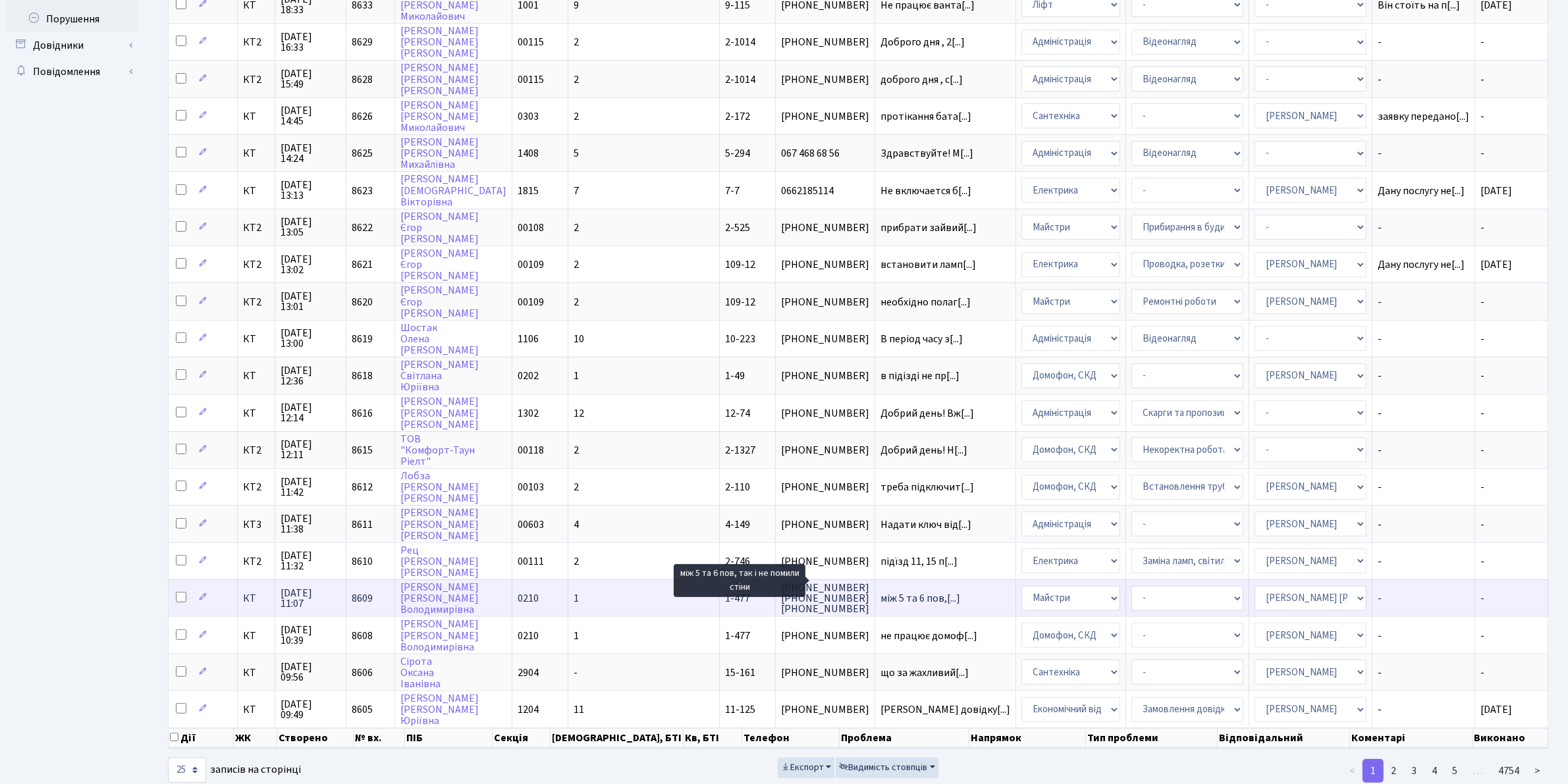
click at [881, 591] on span "між 5 та 6 пов,[...]" at bounding box center [920, 598] width 80 height 14
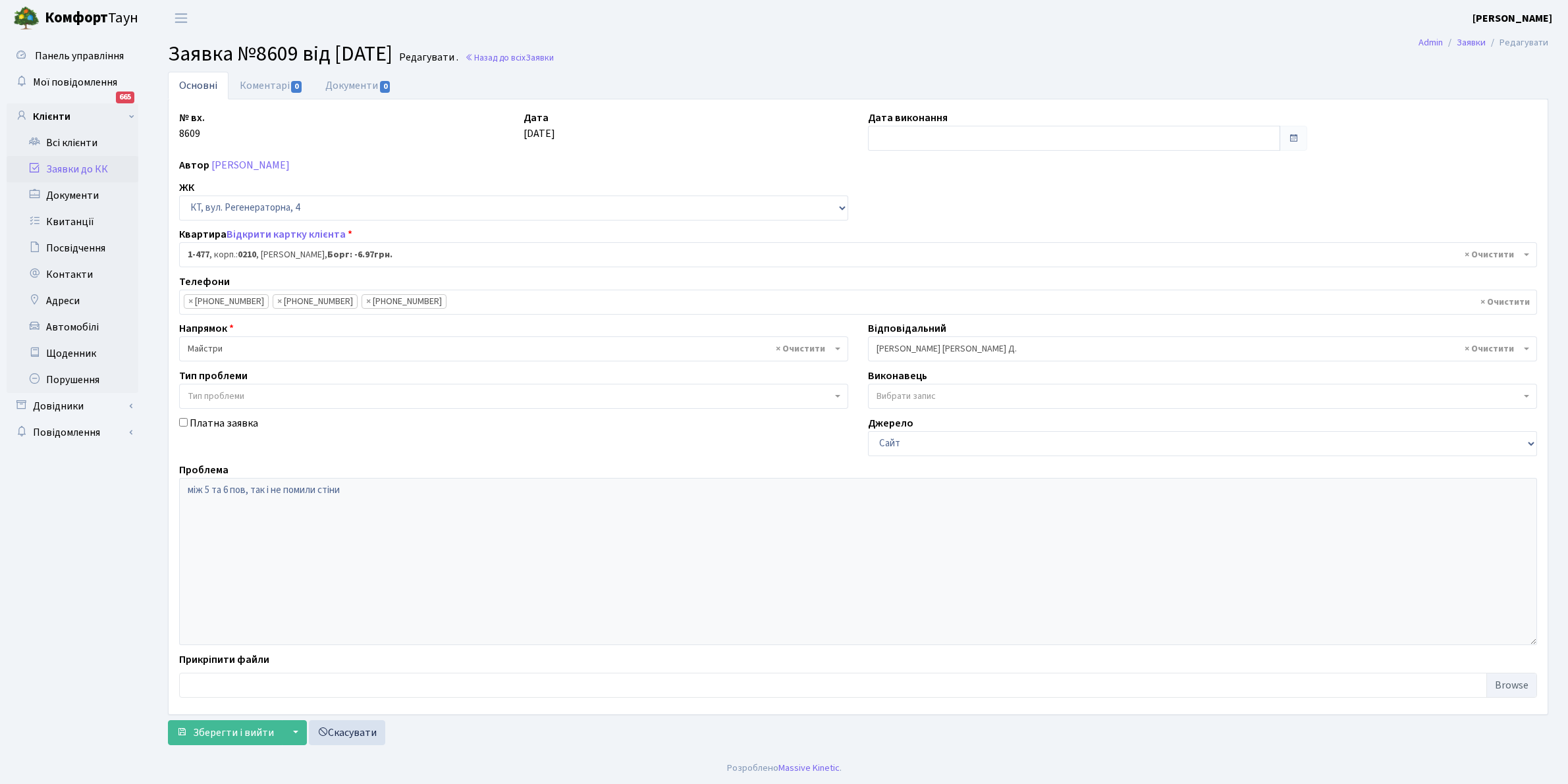
select select "396"
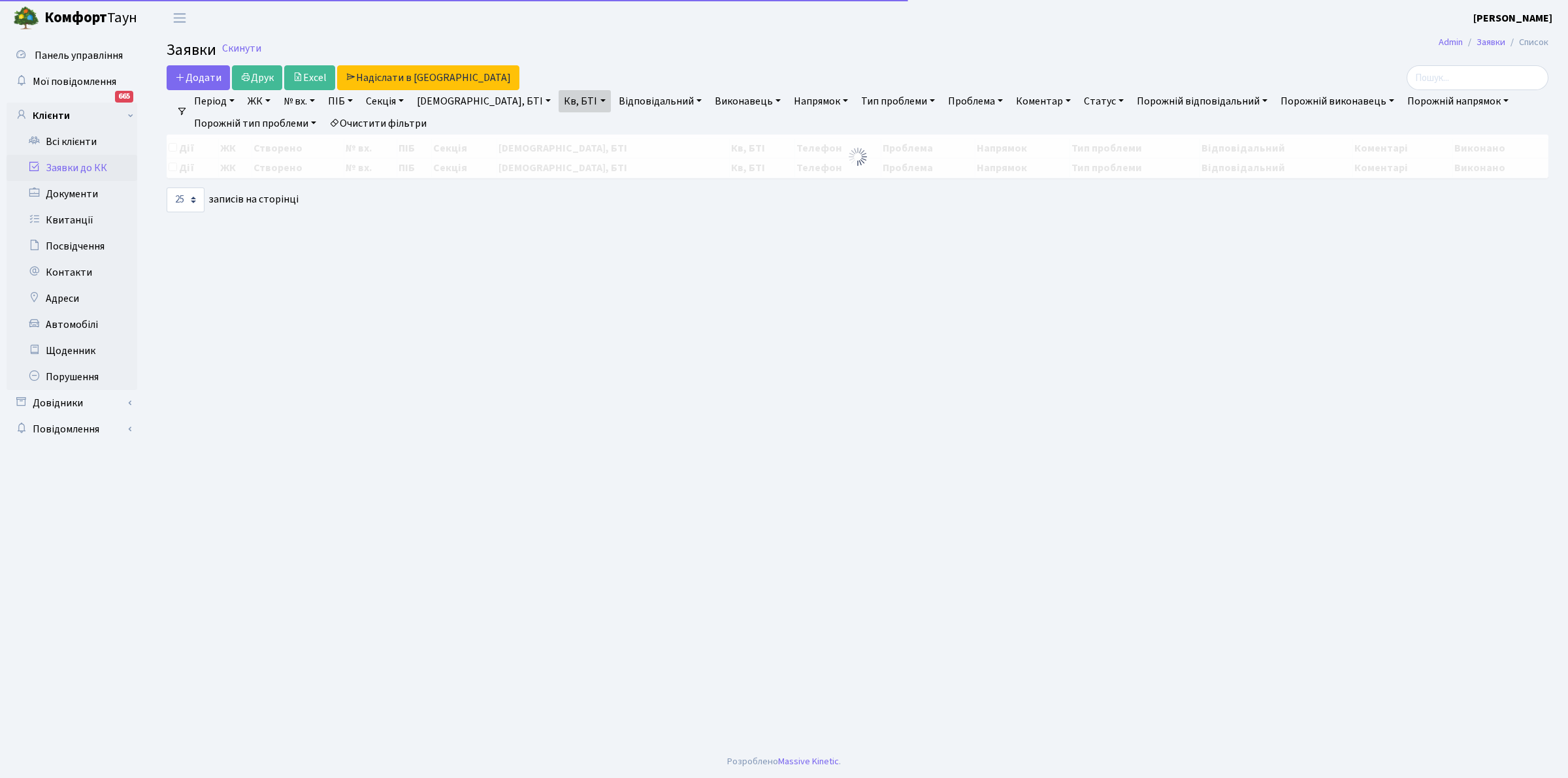
select select "25"
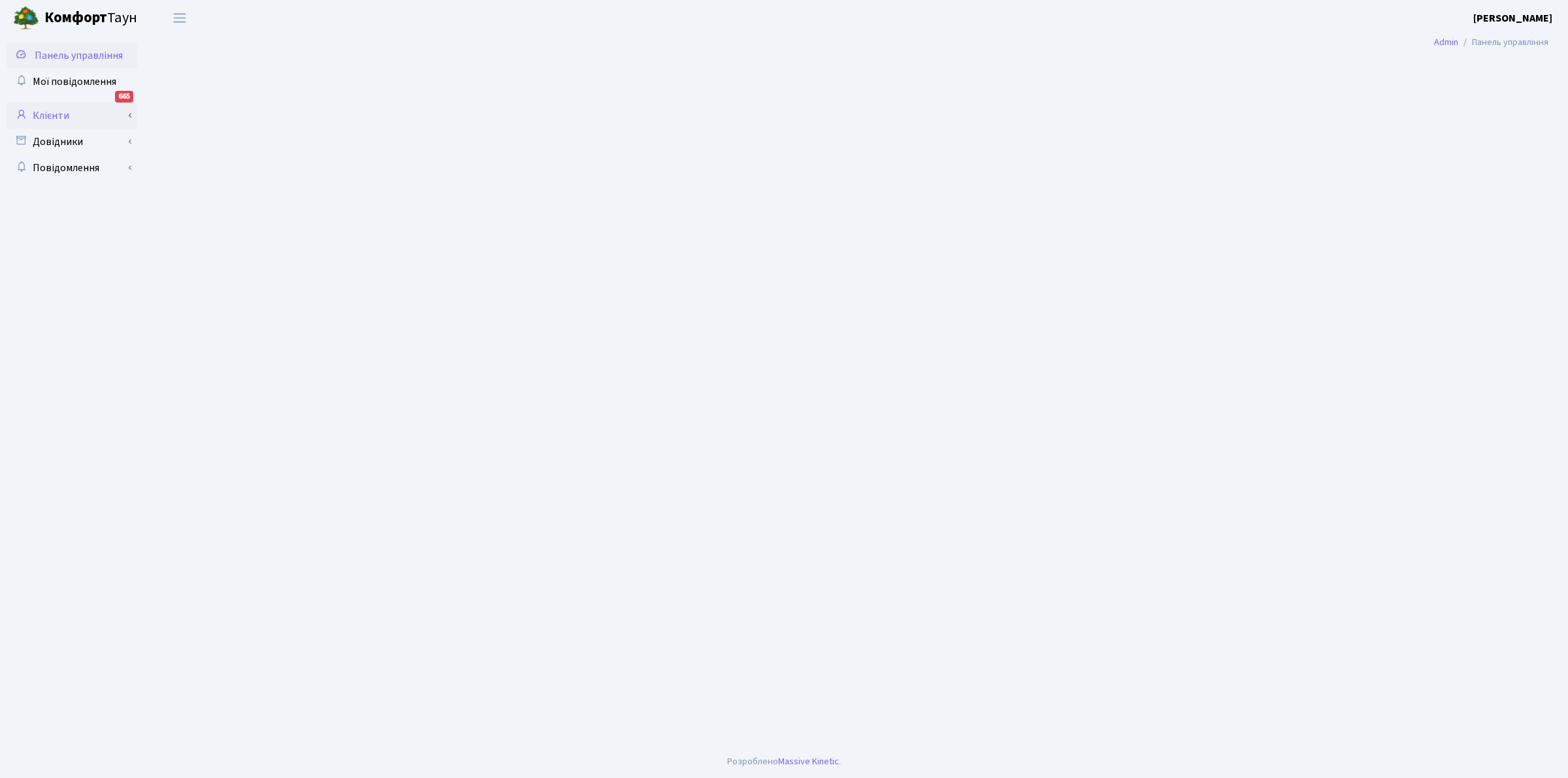
click at [46, 108] on link "Клієнти" at bounding box center [72, 116] width 131 height 26
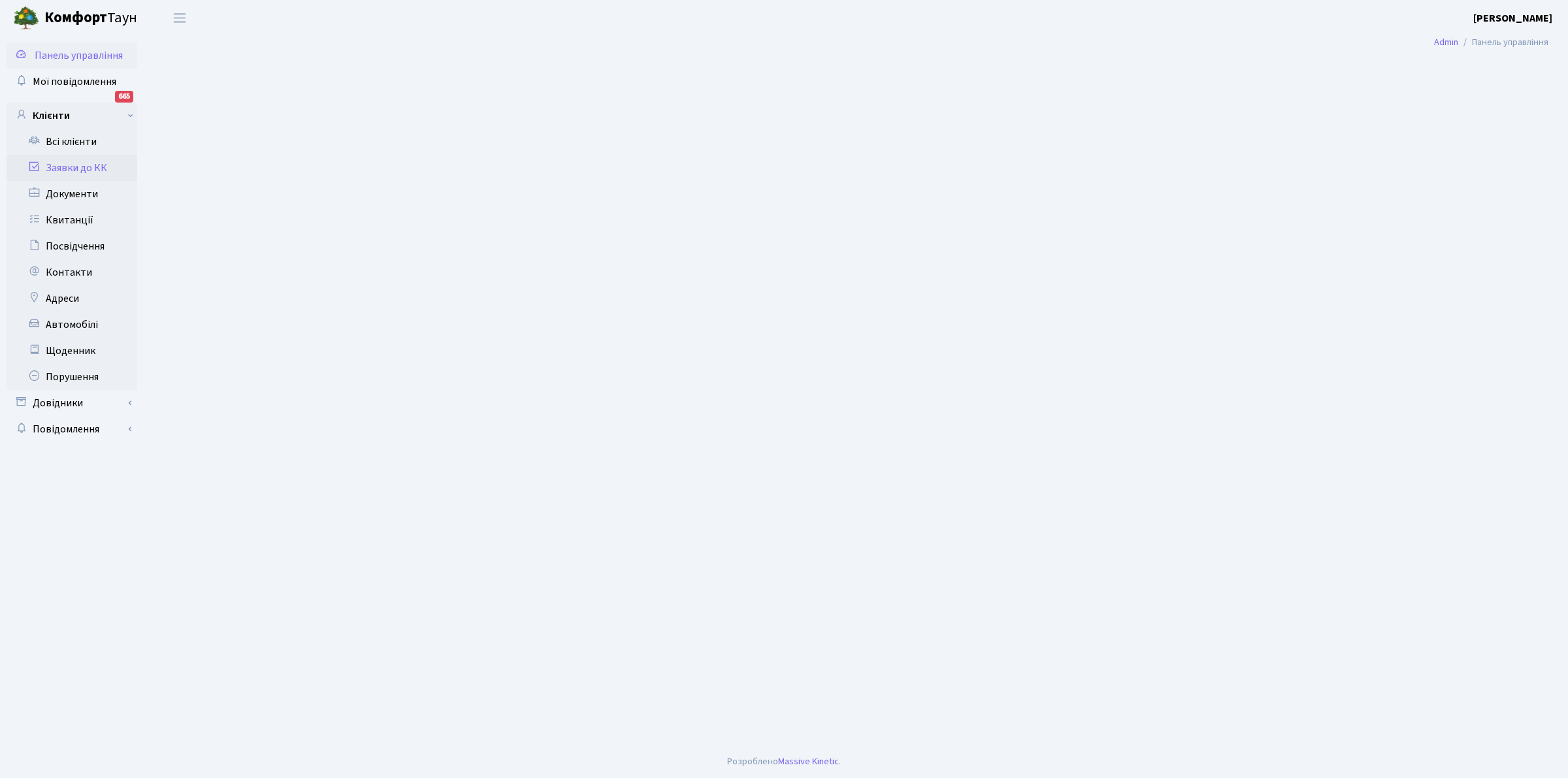
click at [64, 161] on link "Заявки до КК" at bounding box center [72, 168] width 131 height 26
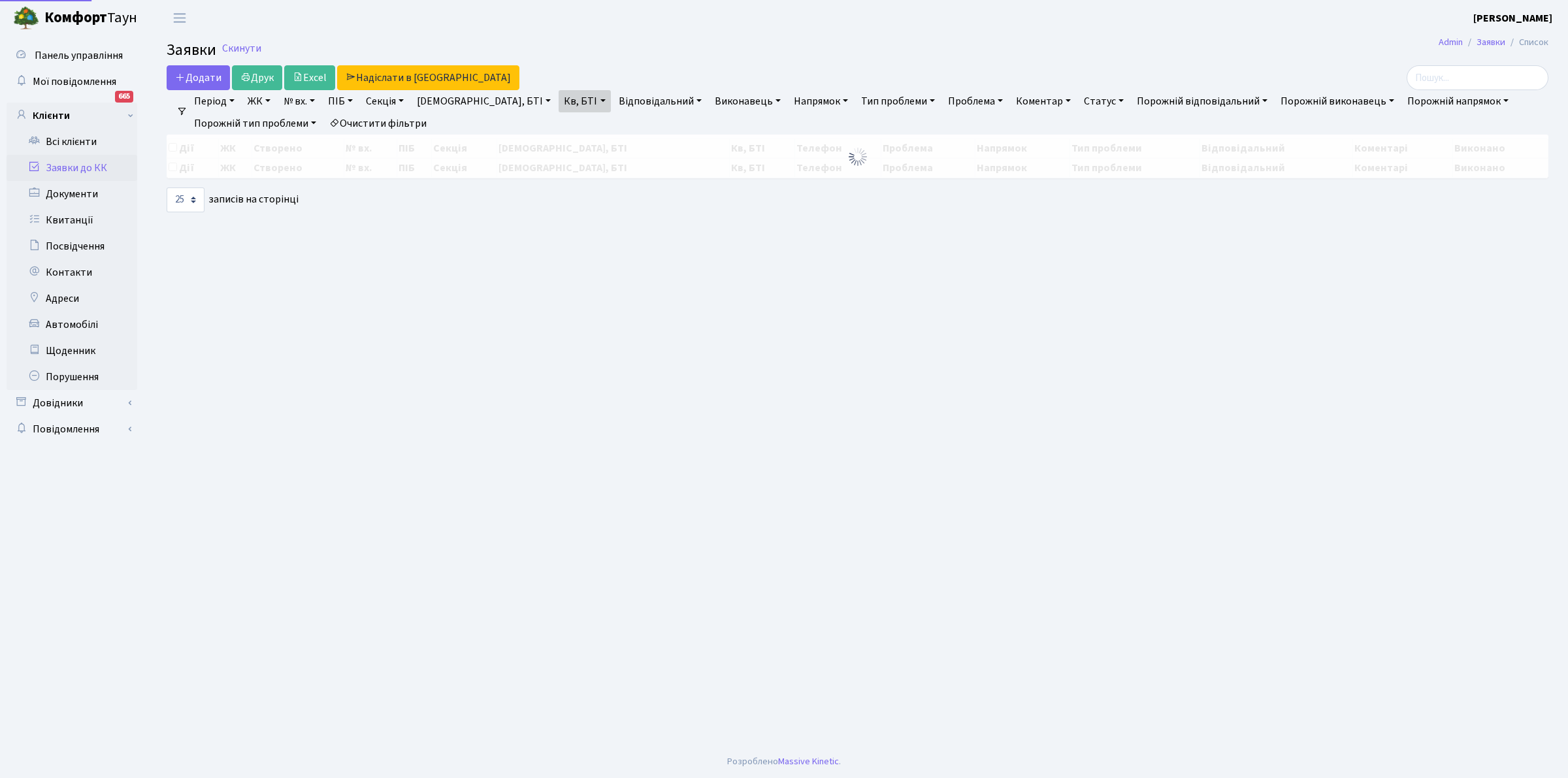
select select "25"
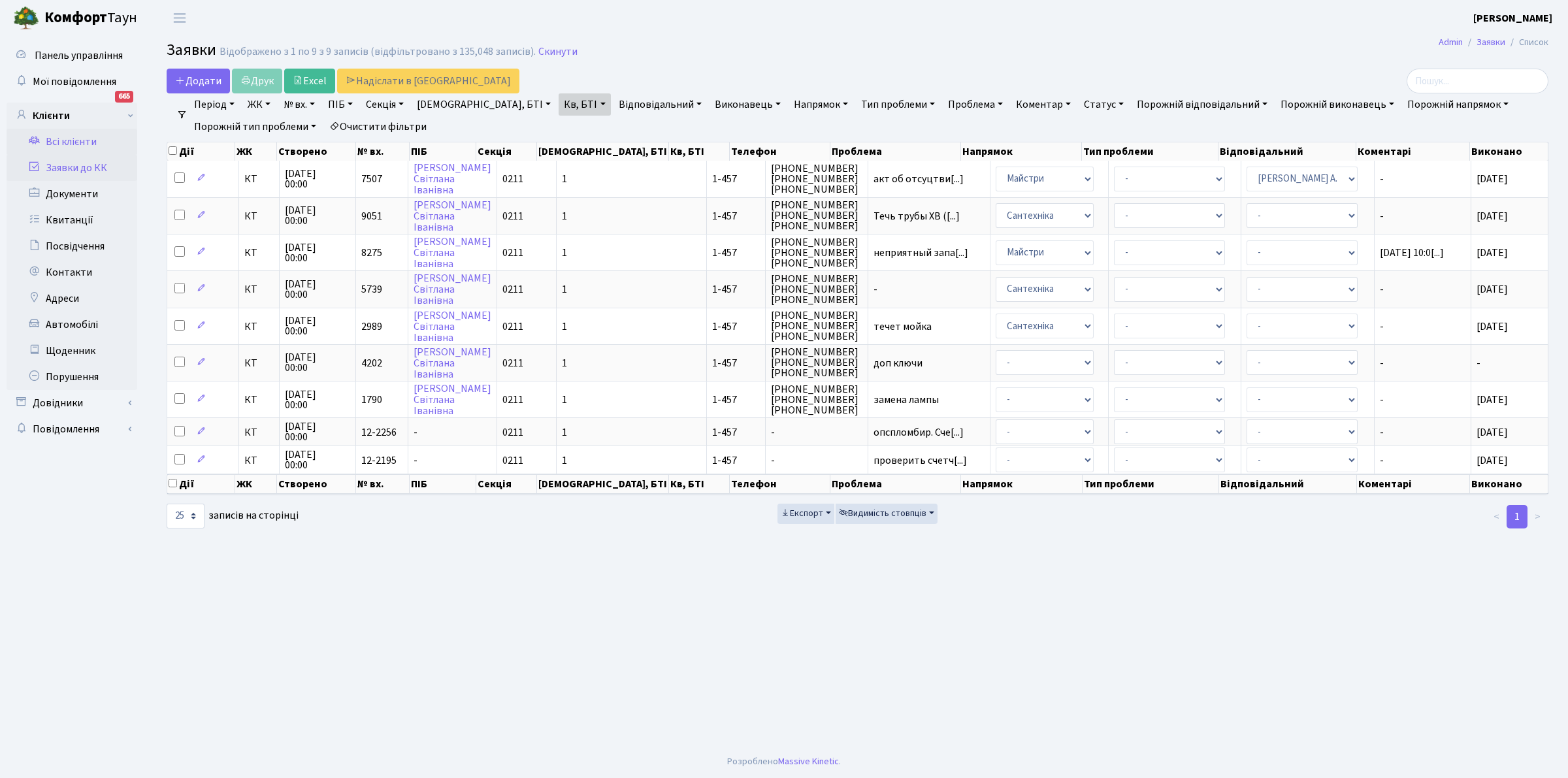
click at [76, 141] on link "Всі клієнти" at bounding box center [72, 142] width 131 height 26
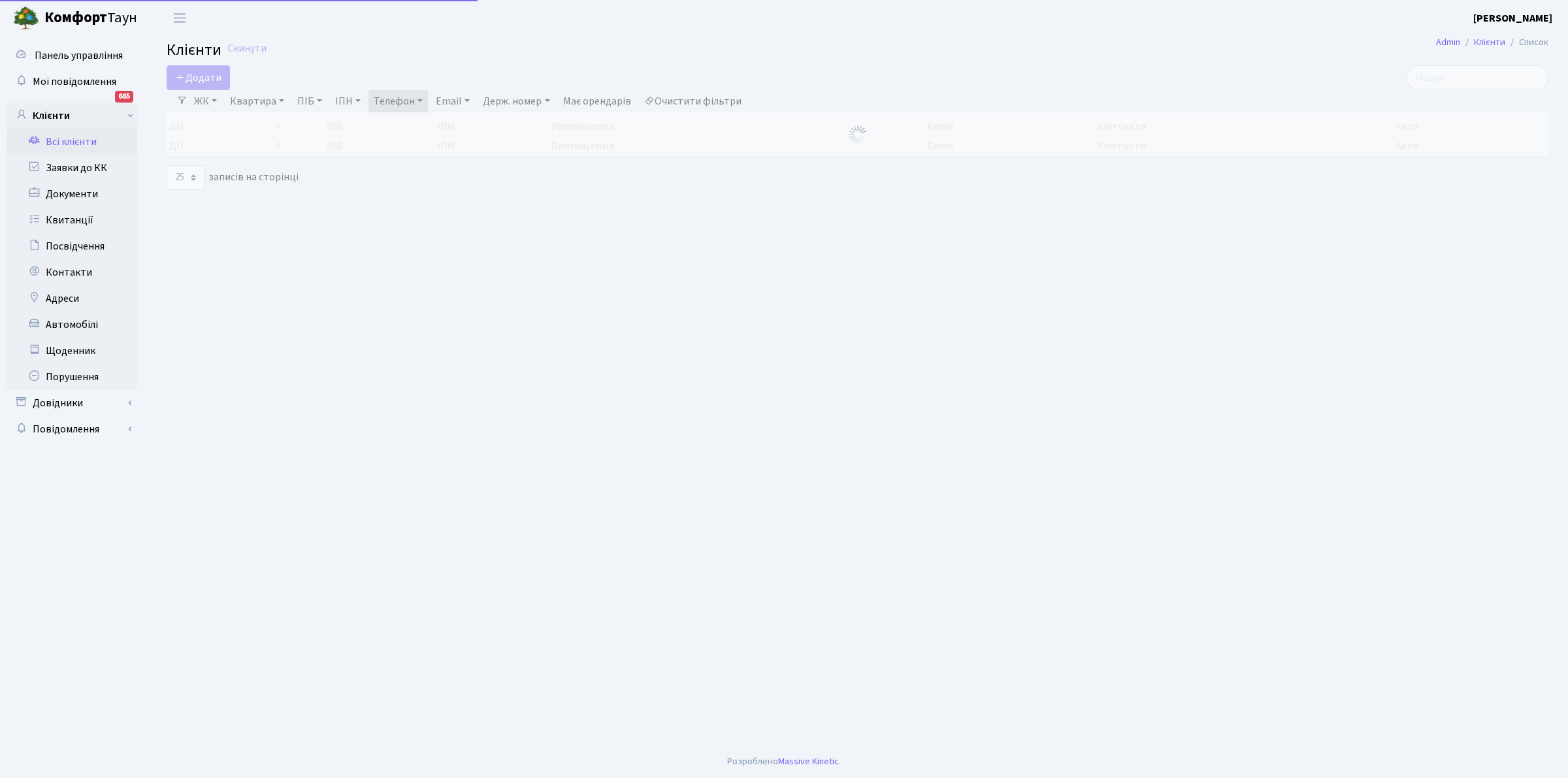
select select "25"
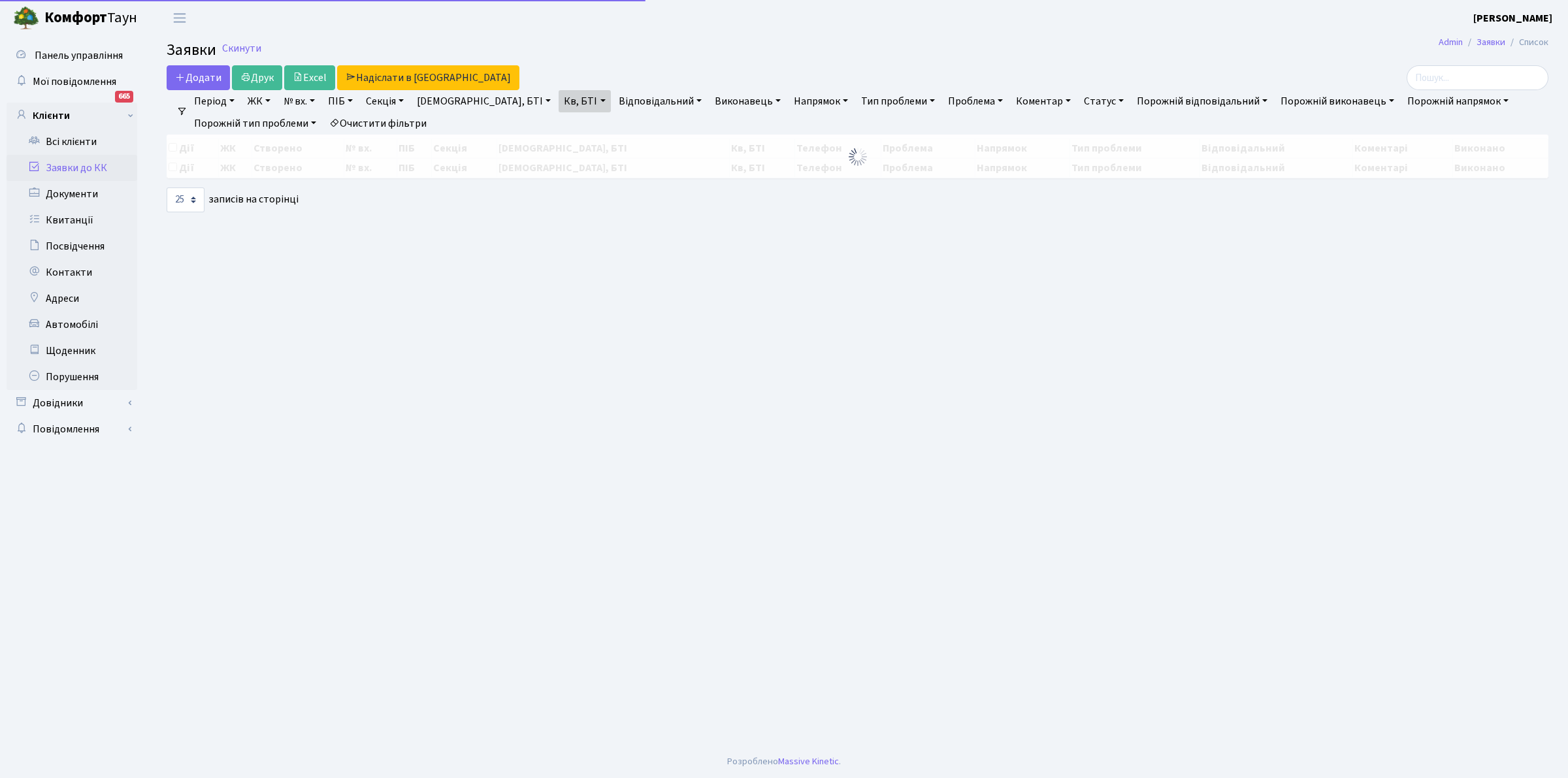
select select "25"
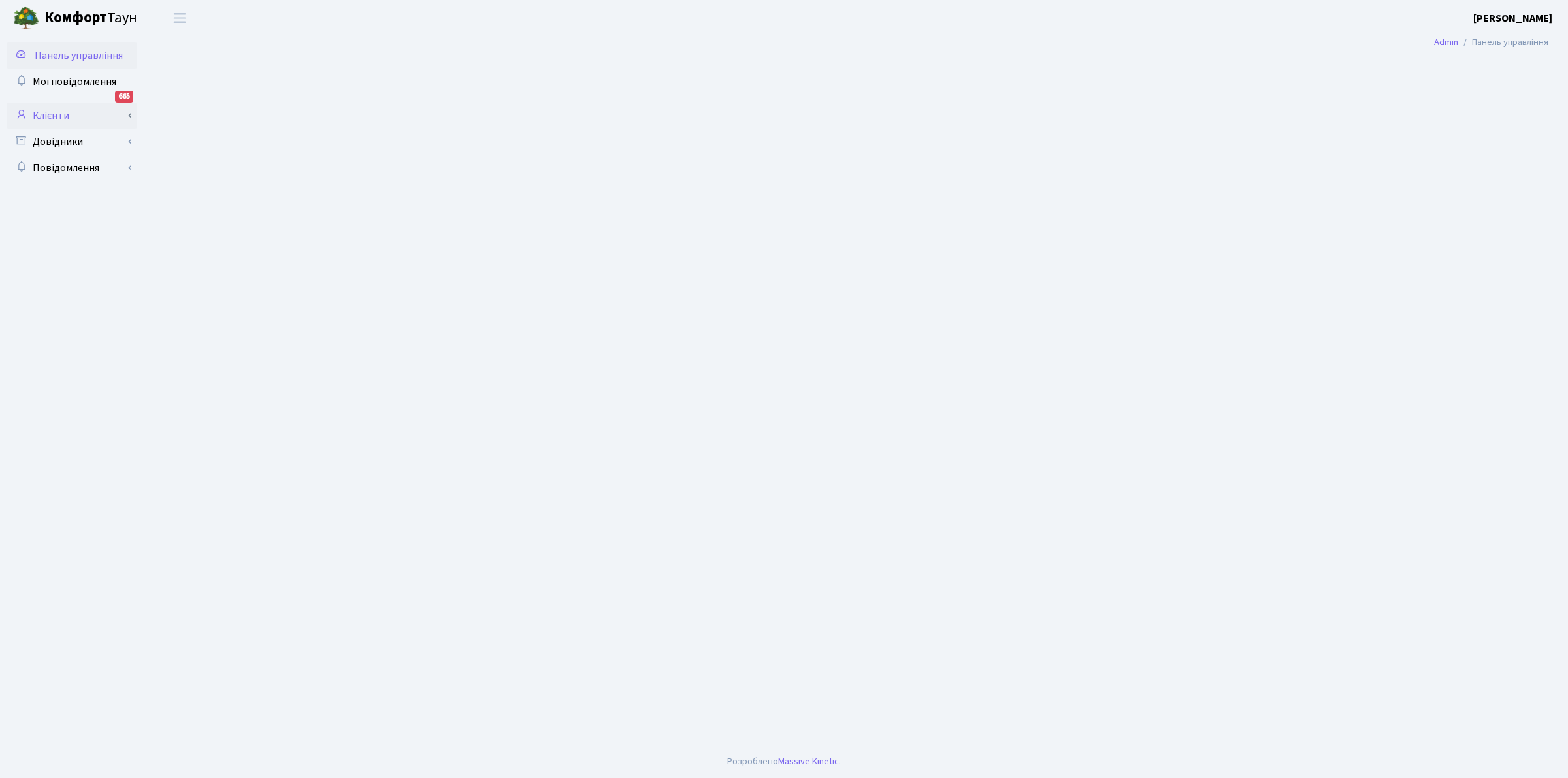
click at [54, 108] on link "Клієнти" at bounding box center [72, 116] width 131 height 26
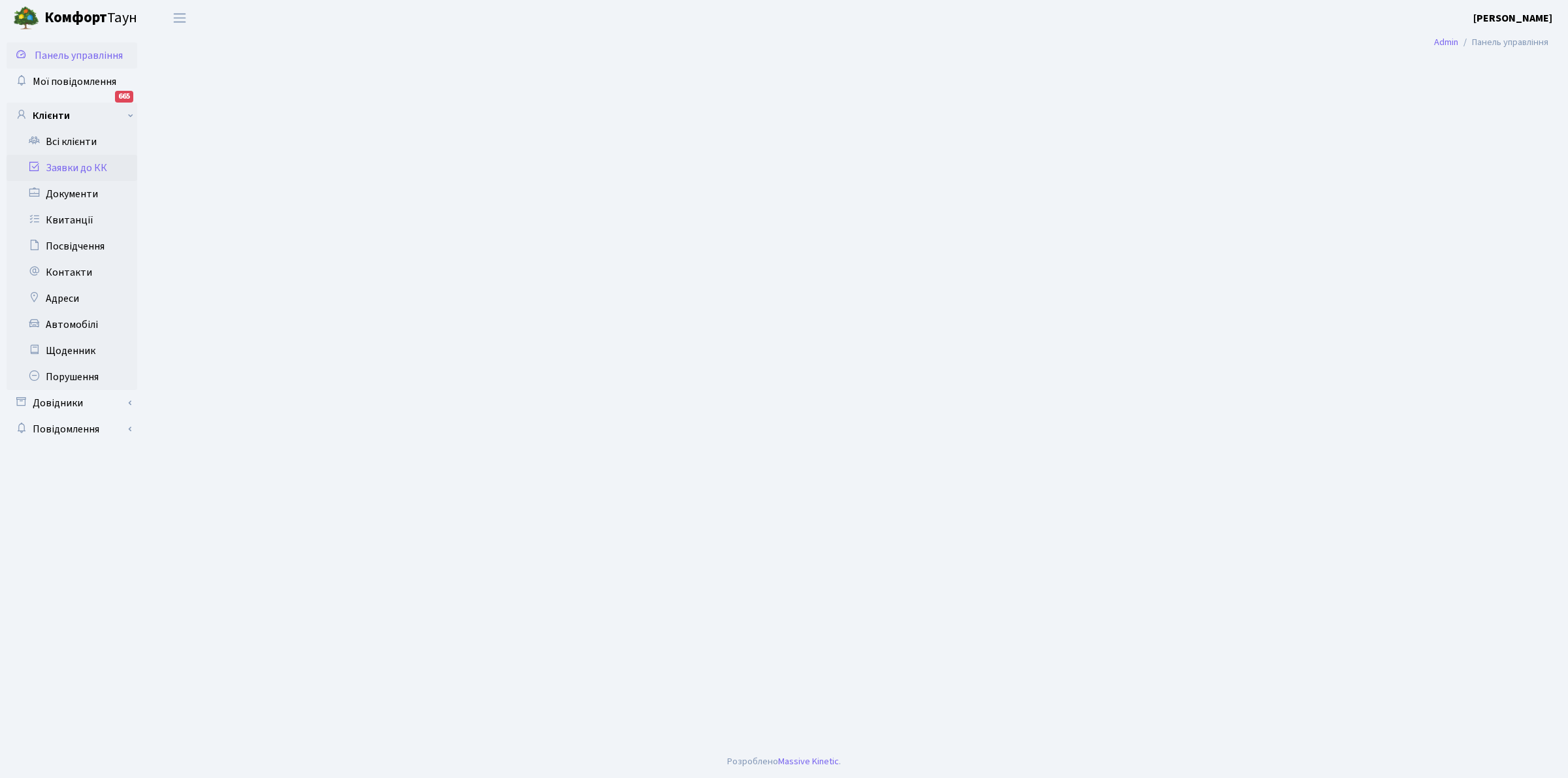
click at [85, 168] on link "Заявки до КК" at bounding box center [72, 168] width 131 height 26
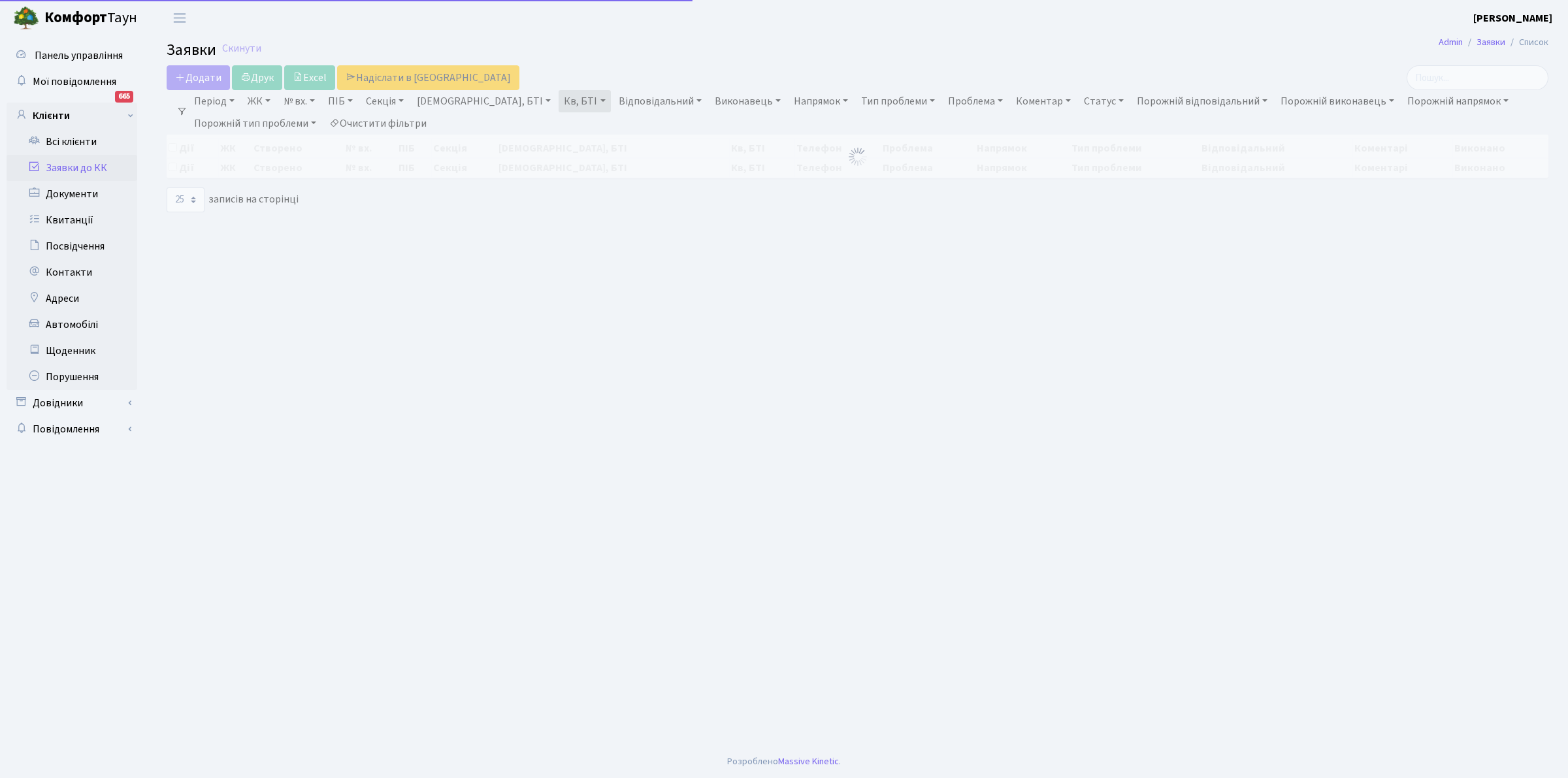
select select "25"
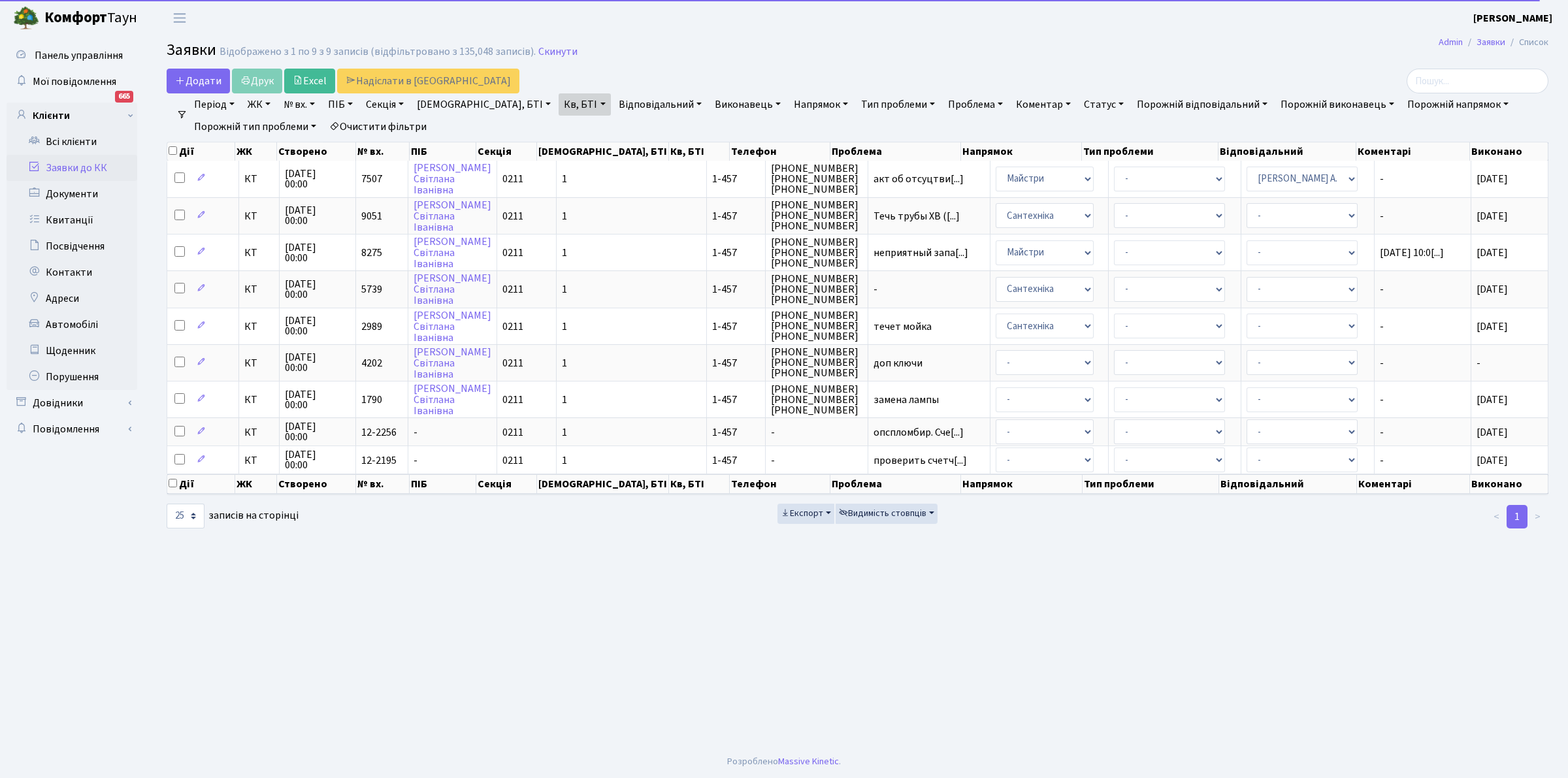
click at [385, 126] on link "Очистити фільтри" at bounding box center [378, 127] width 108 height 22
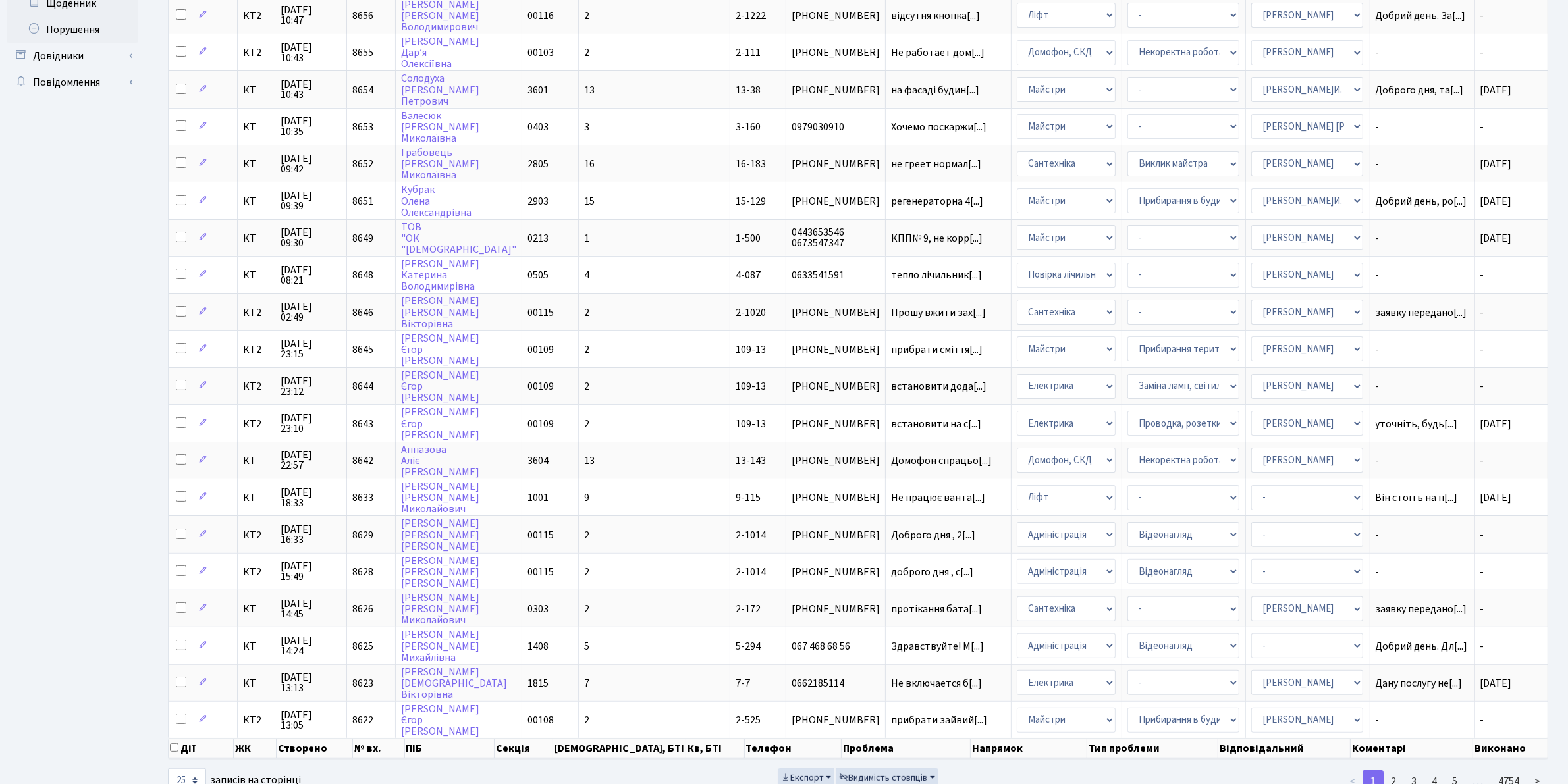
scroll to position [359, 0]
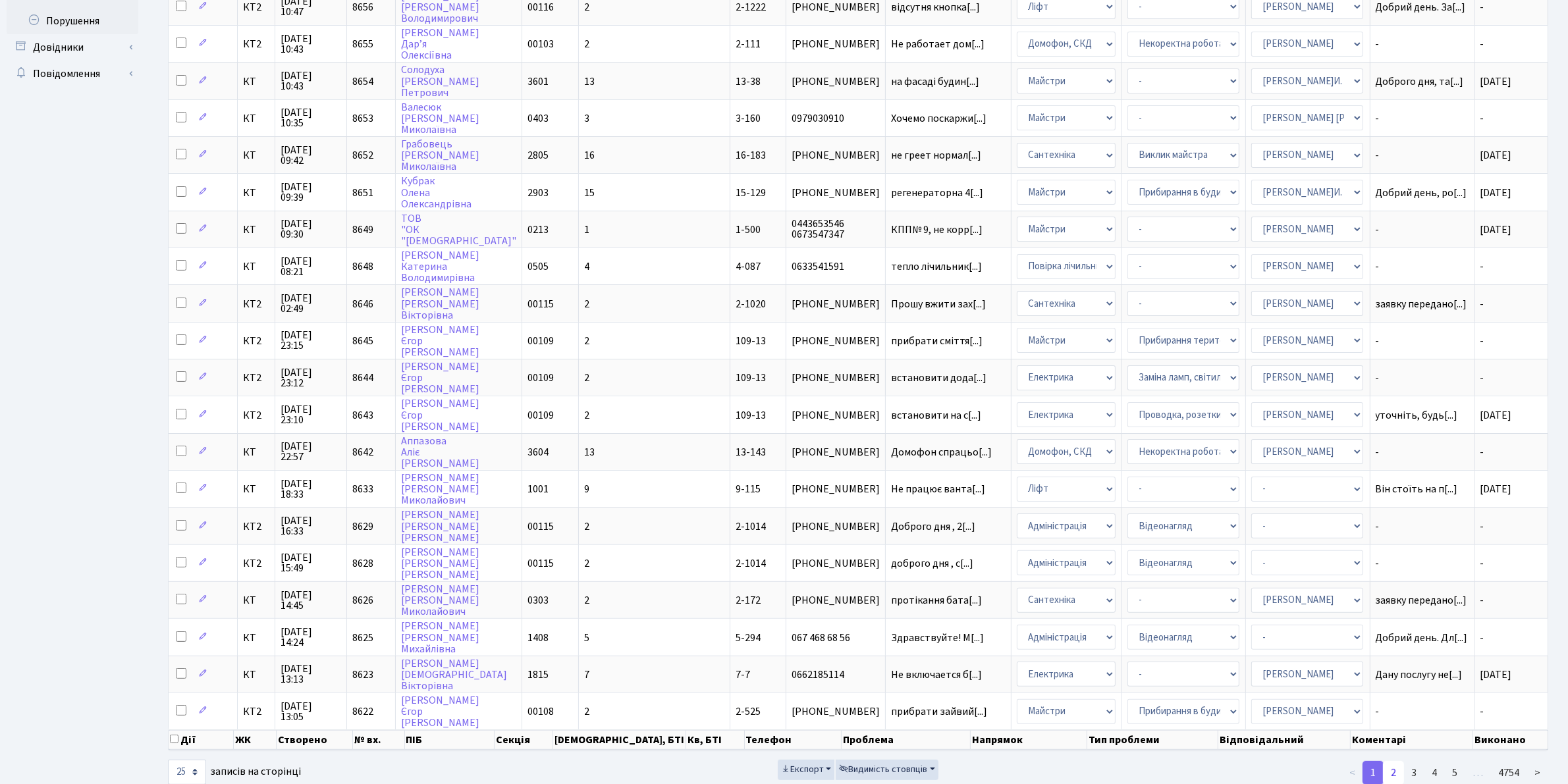
click at [1391, 761] on link "2" at bounding box center [1393, 773] width 21 height 24
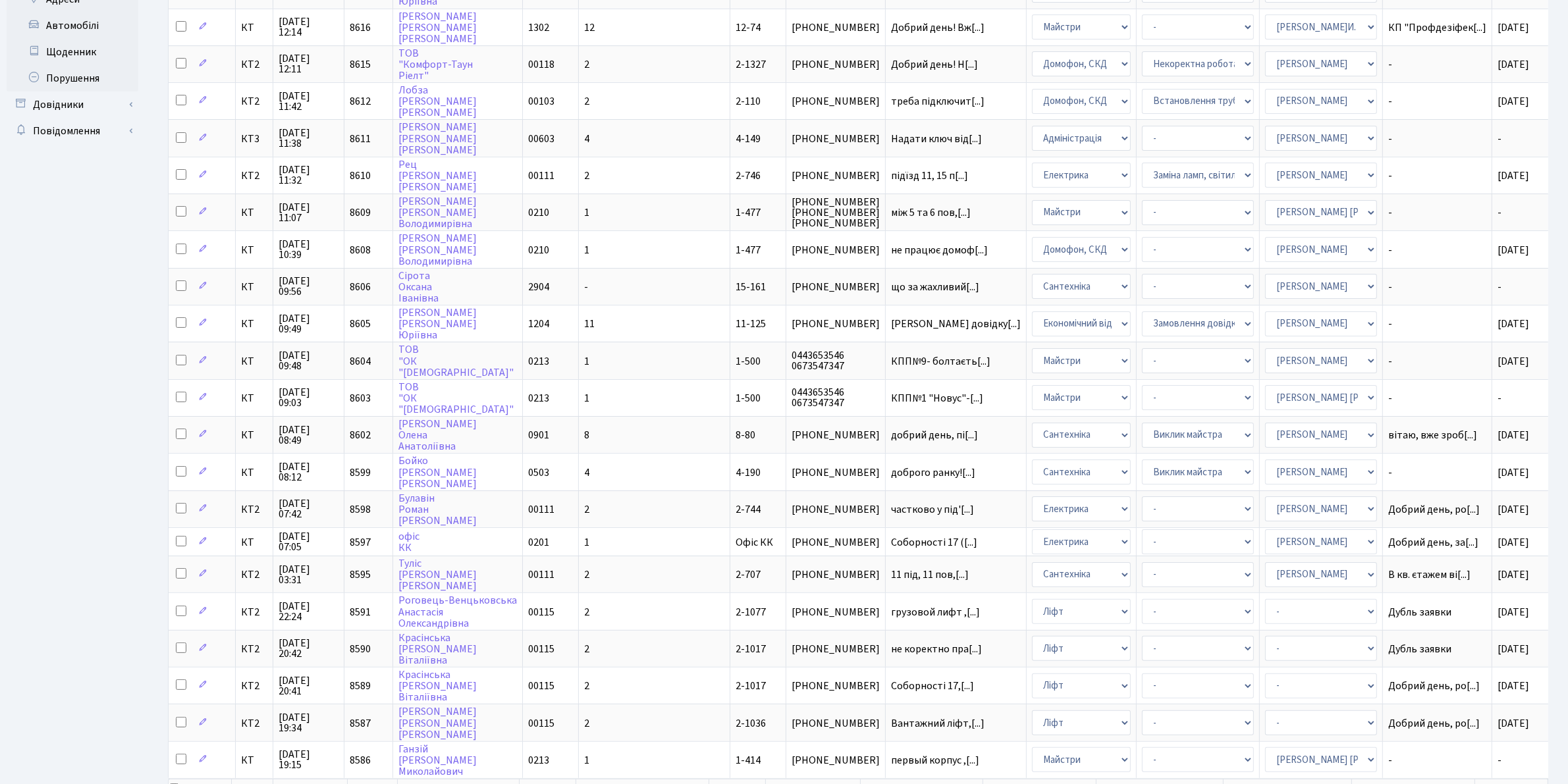
scroll to position [366, 0]
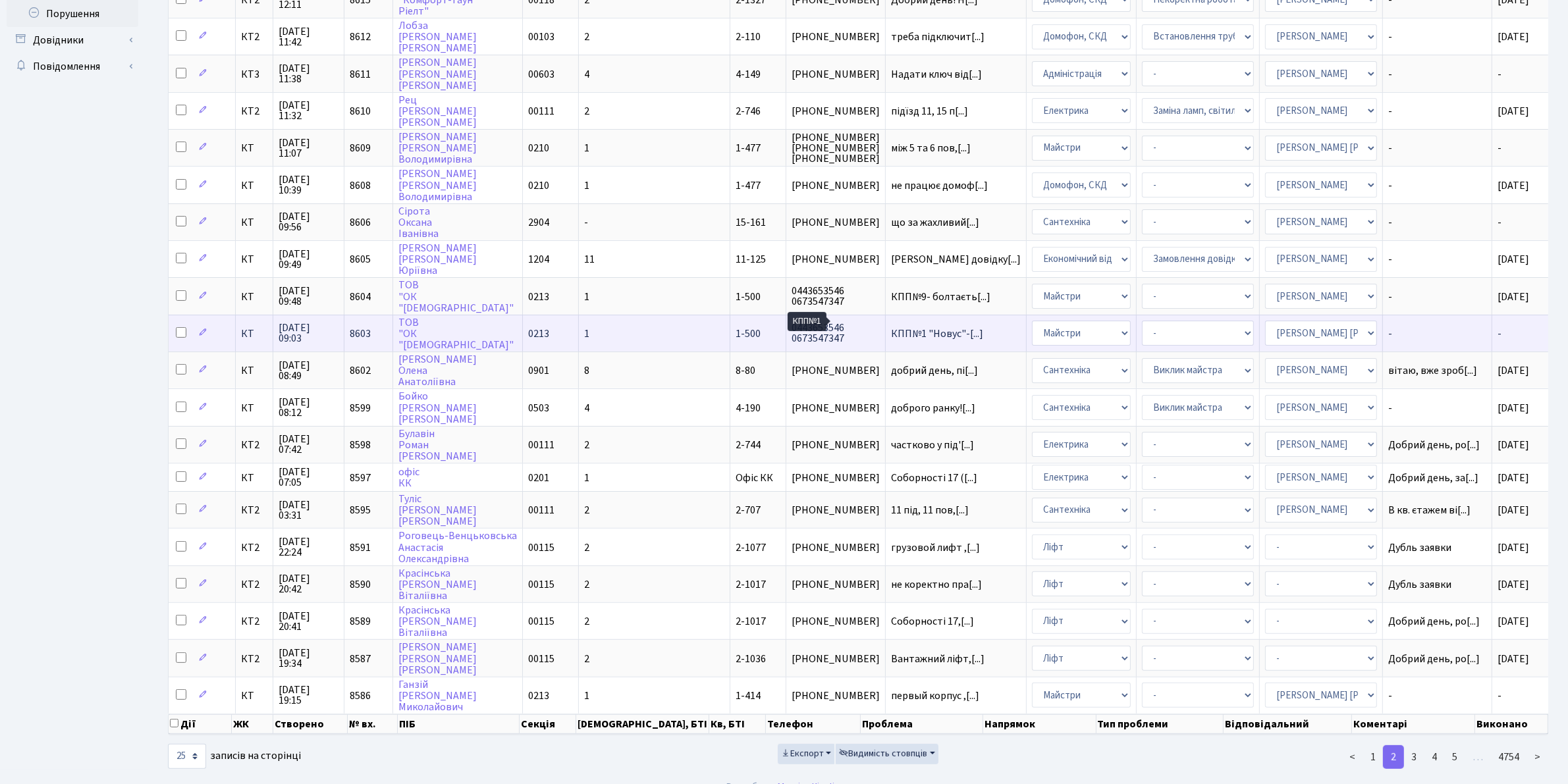
click at [891, 326] on span "КПП№1 "Новус"-[...]" at bounding box center [937, 333] width 92 height 14
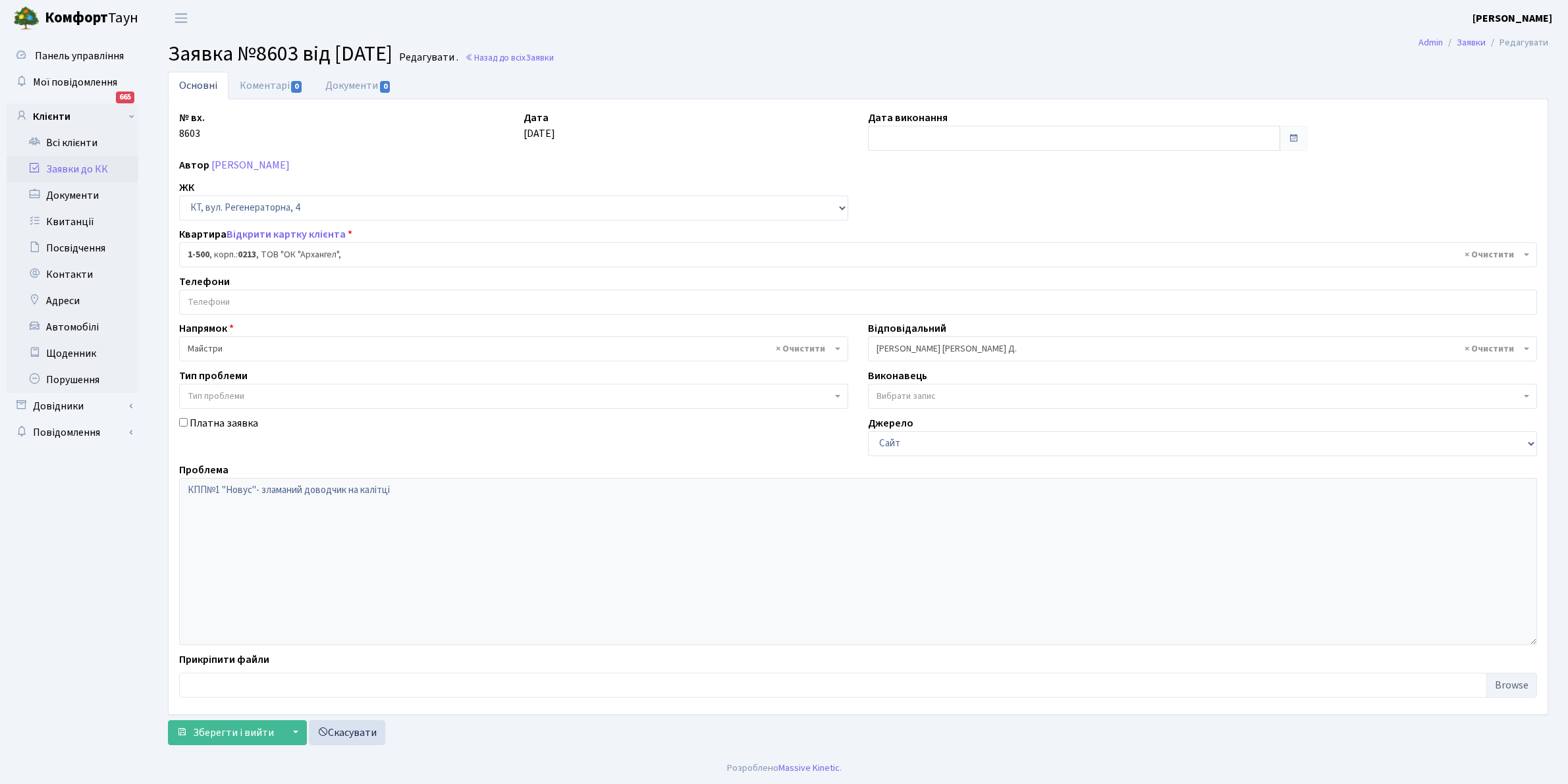
select select "16285"
click at [890, 133] on input "text" at bounding box center [1074, 138] width 413 height 25
click at [937, 203] on td "2" at bounding box center [940, 205] width 20 height 20
type input "[DATE]"
click at [232, 735] on span "Зберегти і вийти" at bounding box center [233, 732] width 81 height 14
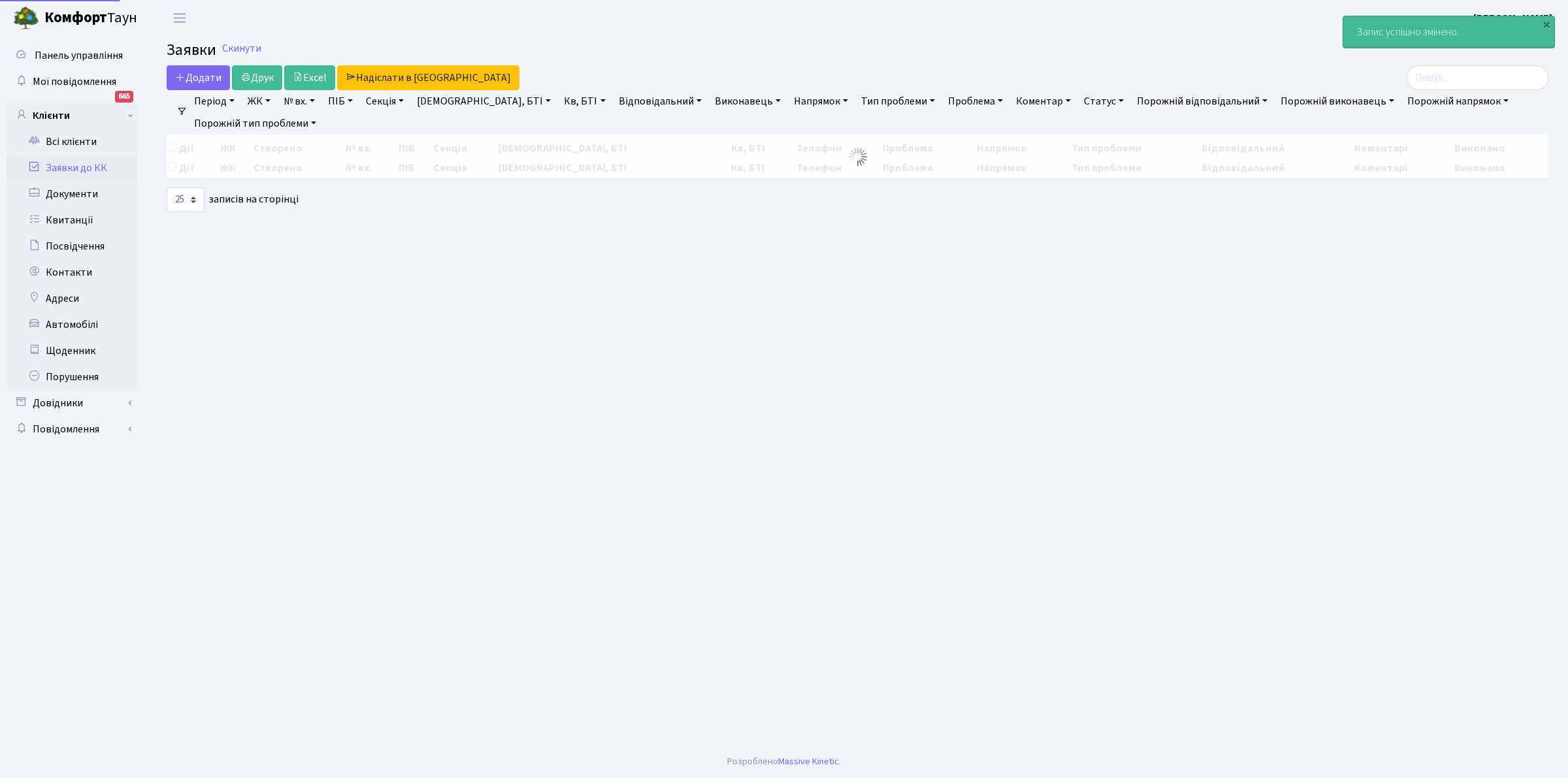
select select "25"
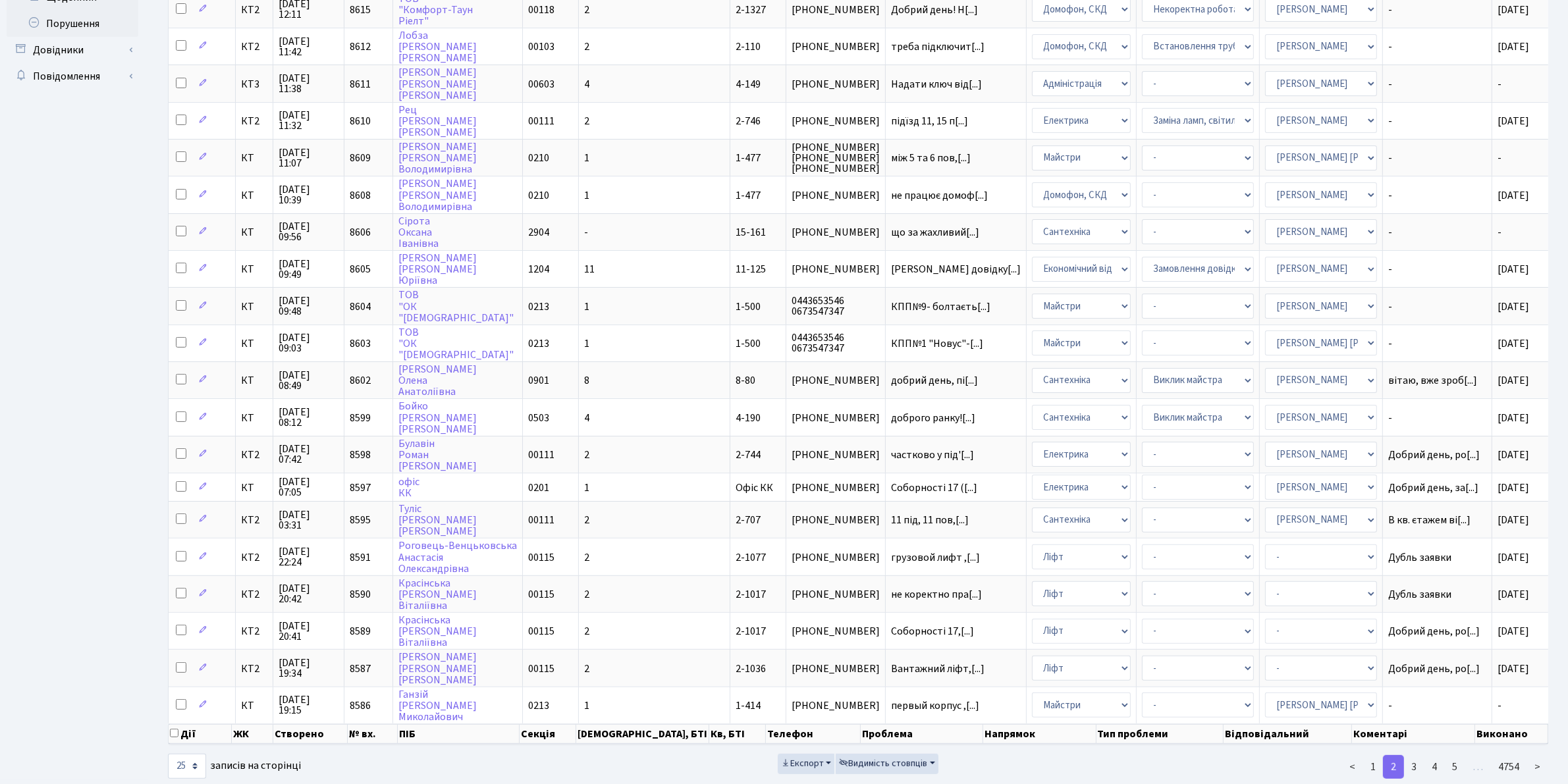
scroll to position [359, 0]
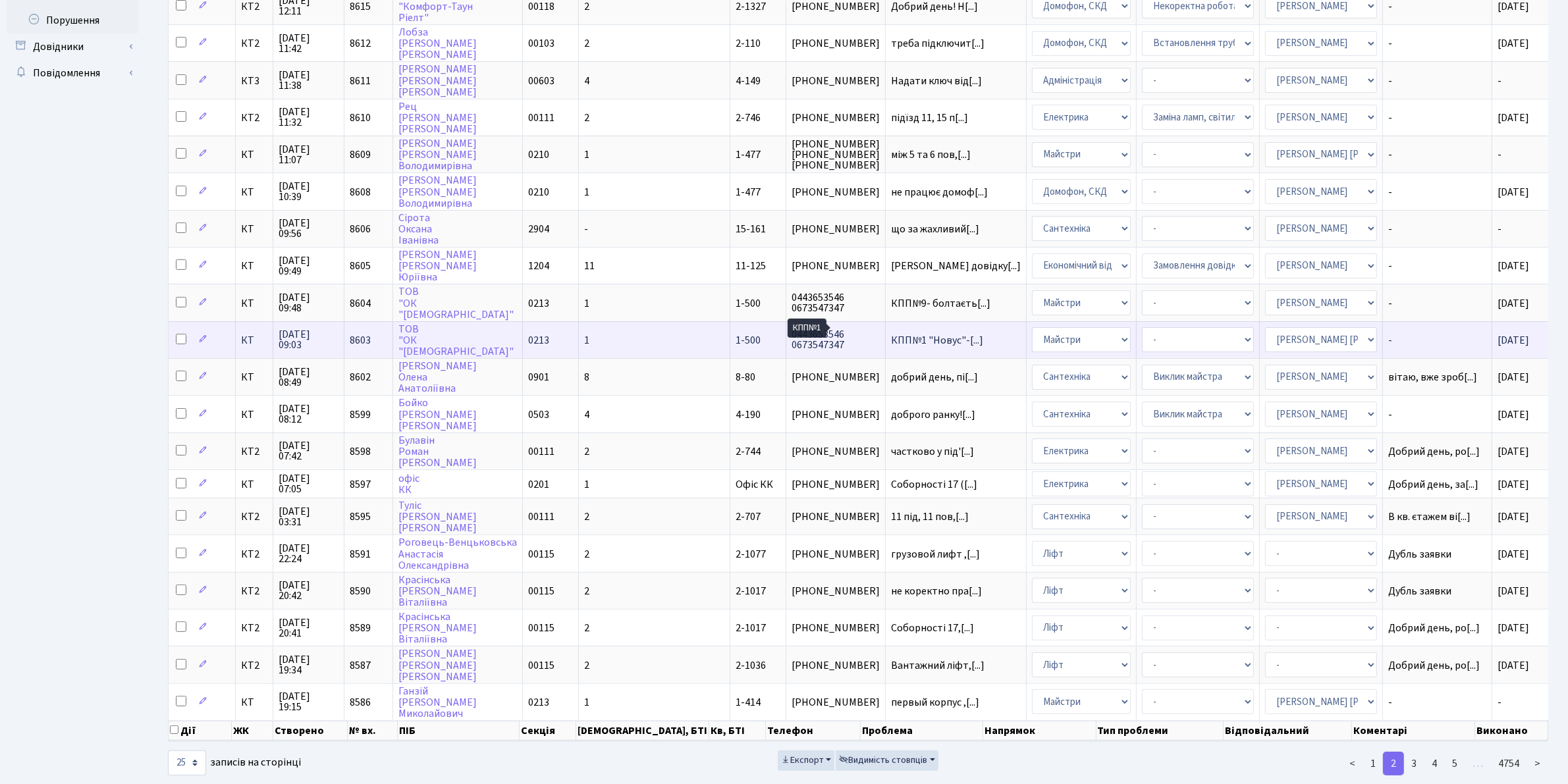
click at [891, 333] on span "КПП№1 "Новус"-[...]" at bounding box center [937, 339] width 92 height 14
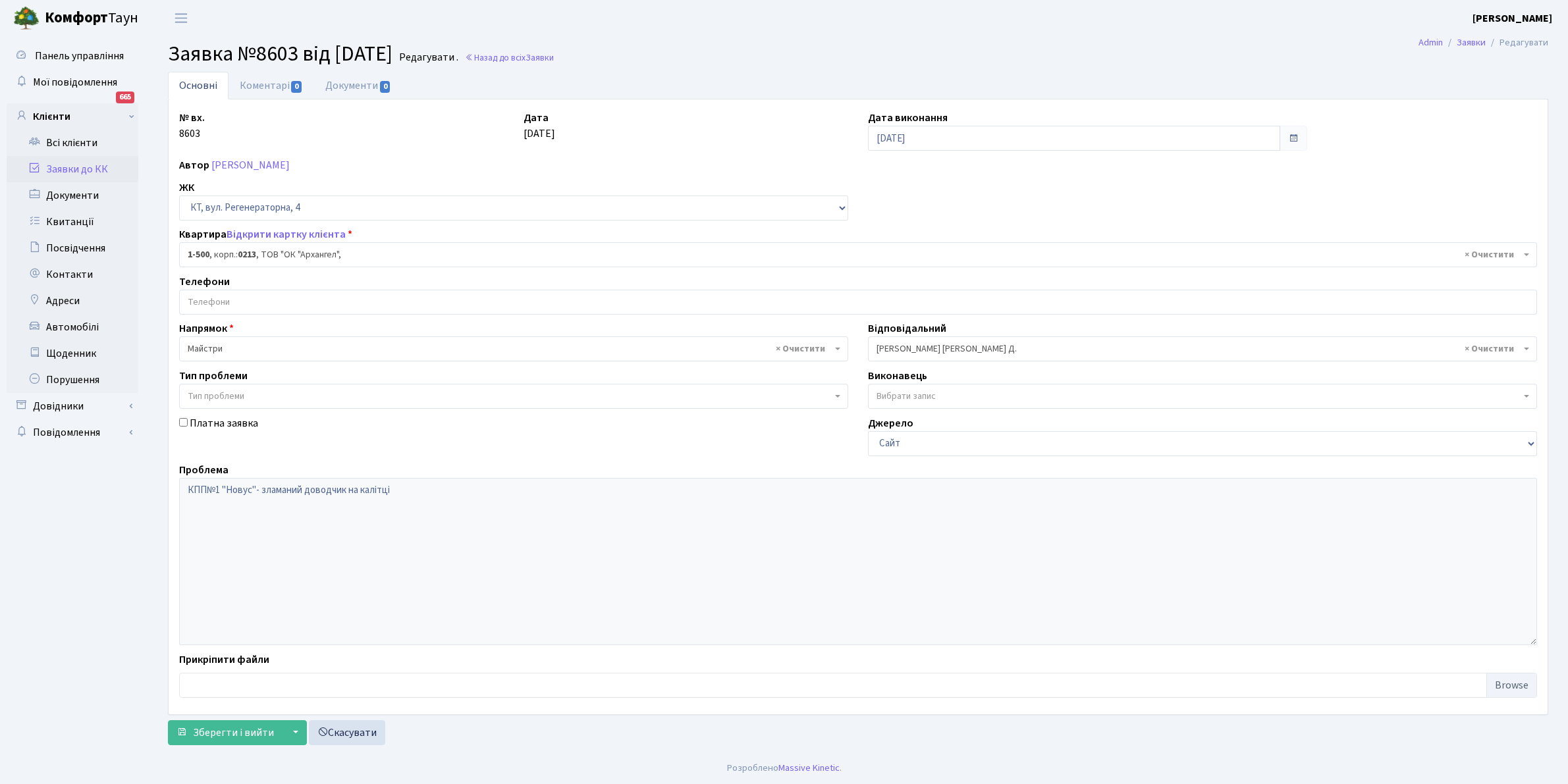
select select "16285"
click at [258, 81] on link "Коментарі 0" at bounding box center [271, 85] width 86 height 27
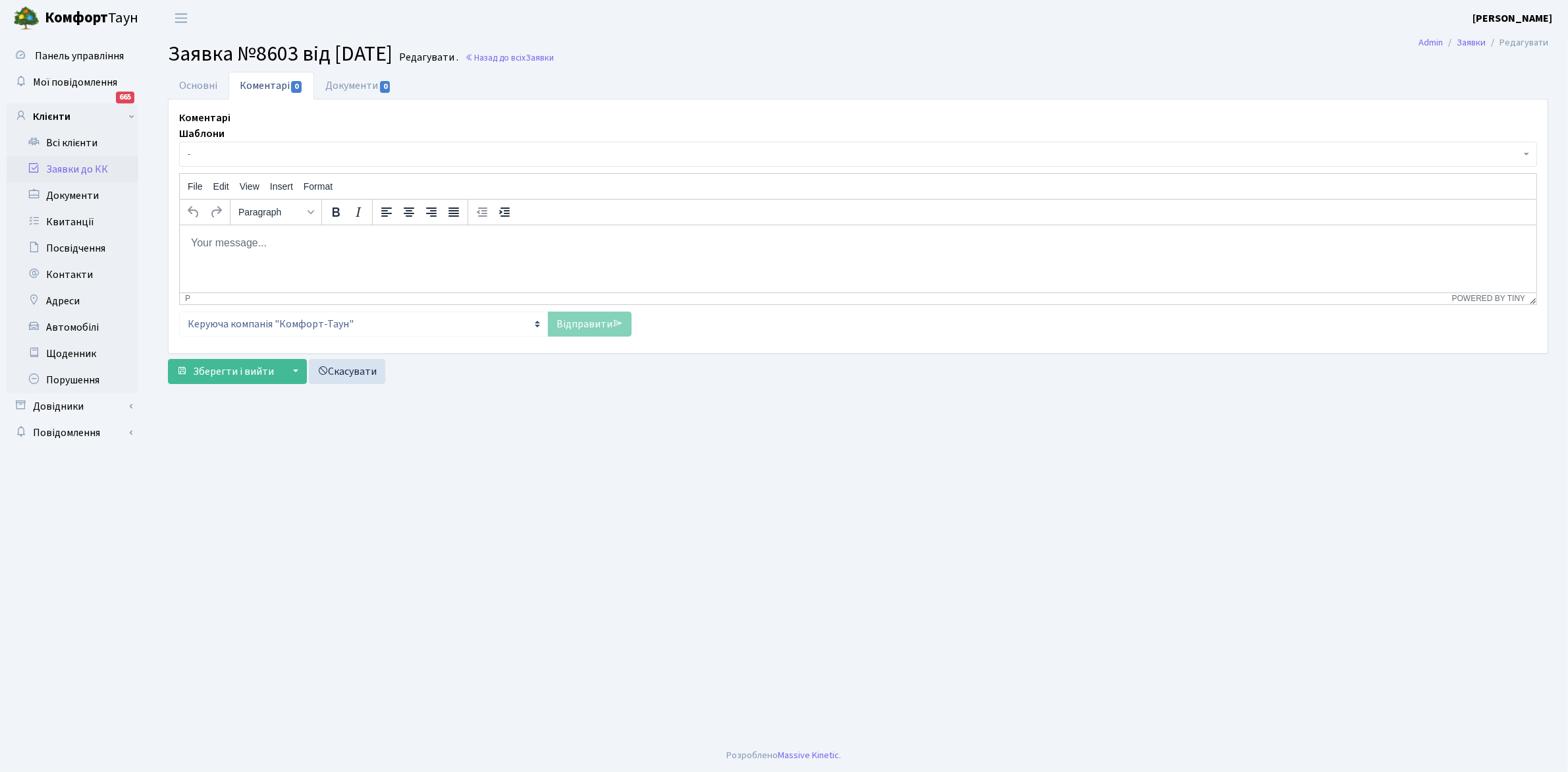
click at [210, 151] on span "-" at bounding box center [855, 154] width 1333 height 13
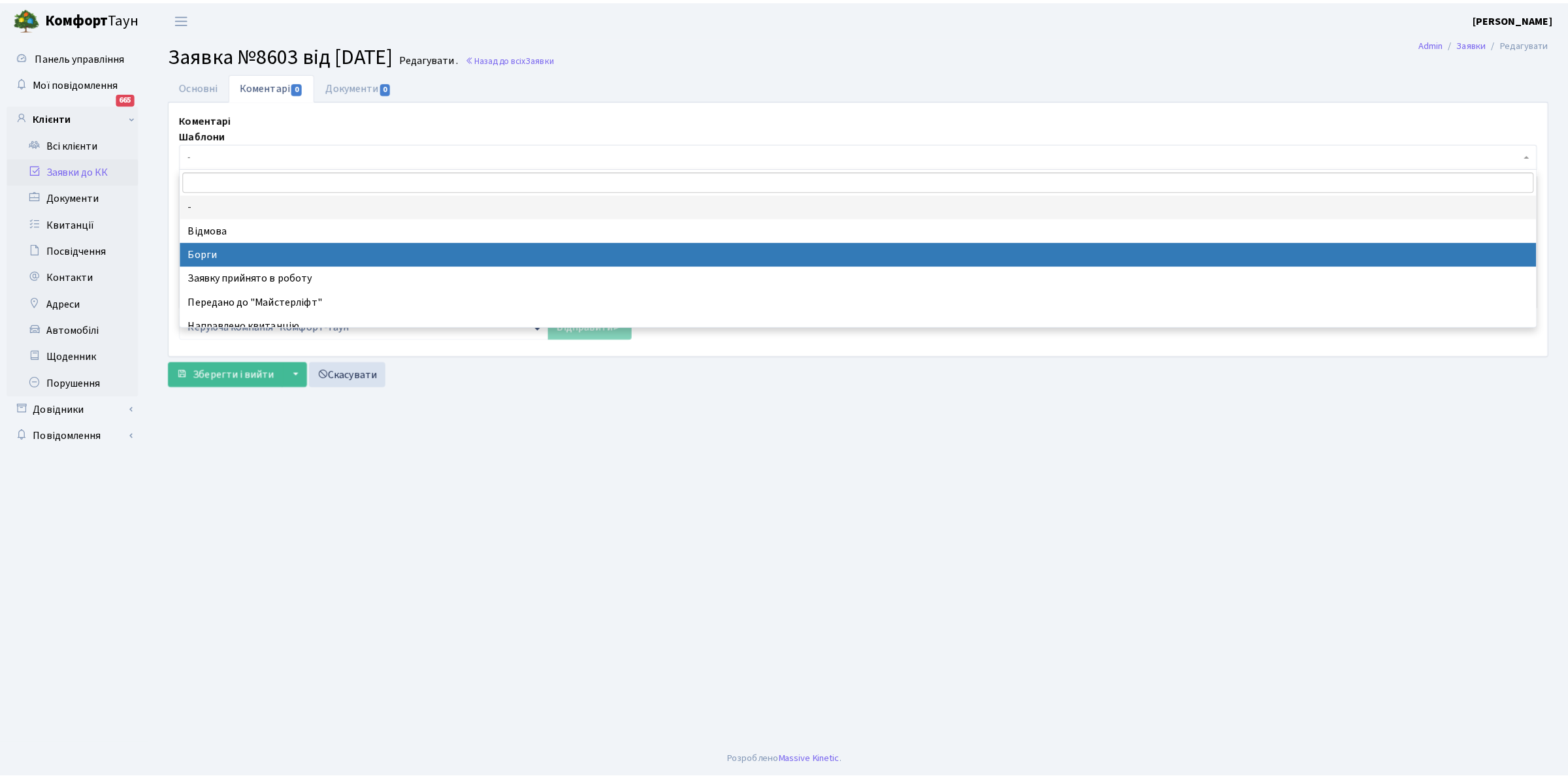
scroll to position [66, 0]
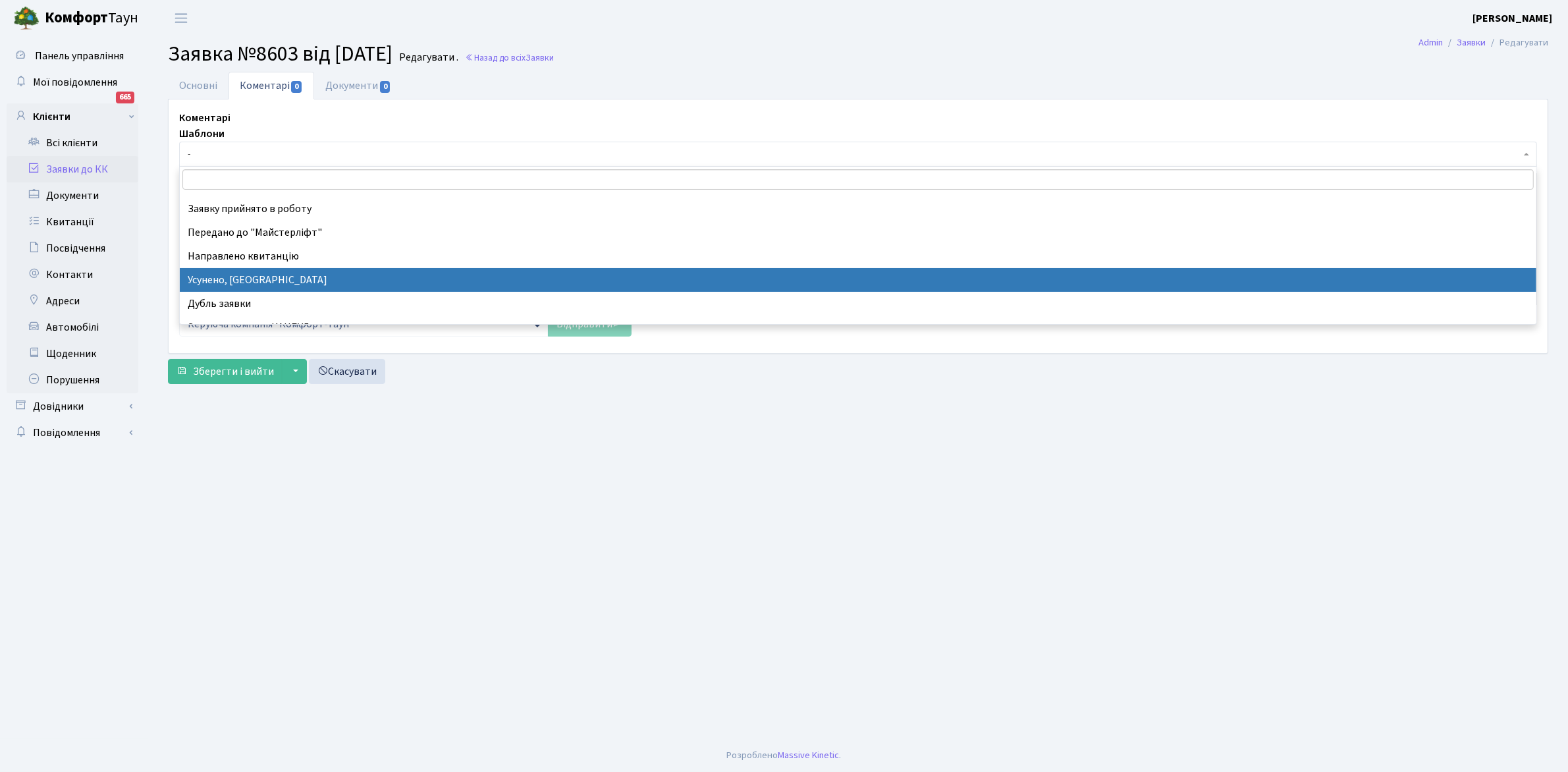
select select "15"
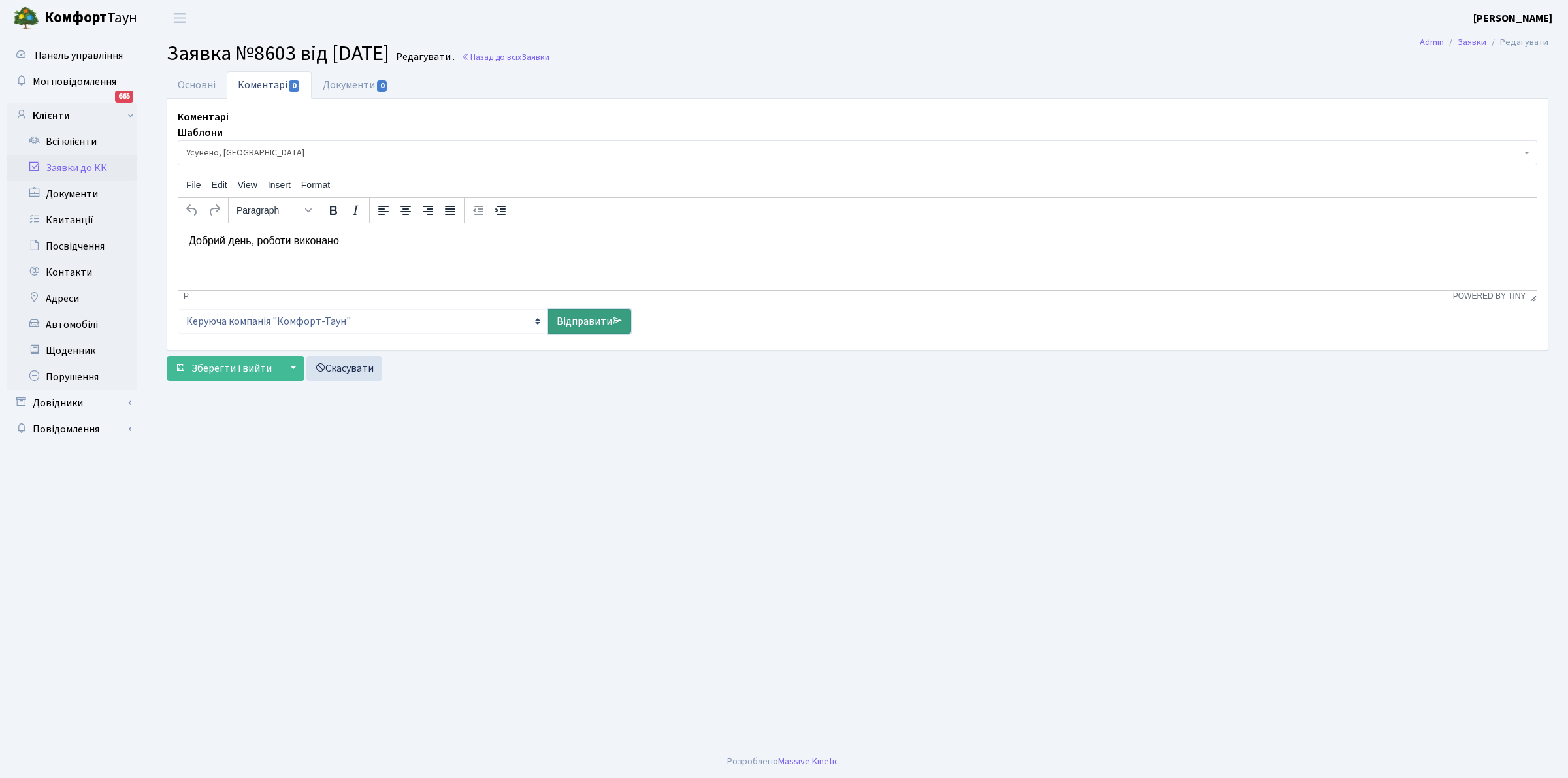
click at [573, 321] on link "Відправити" at bounding box center [590, 321] width 83 height 25
select select
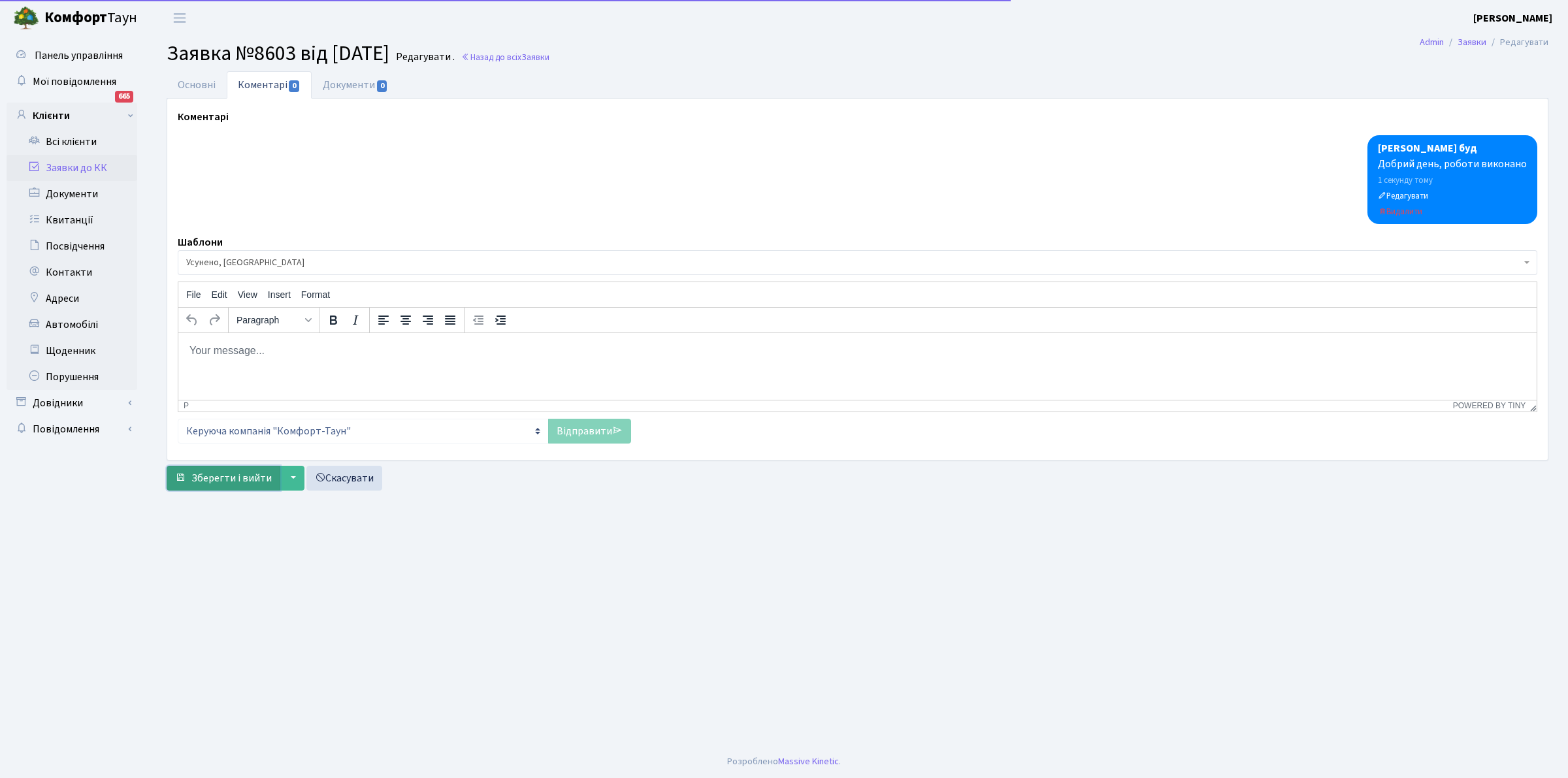
click at [232, 475] on span "Зберегти і вийти" at bounding box center [231, 478] width 80 height 14
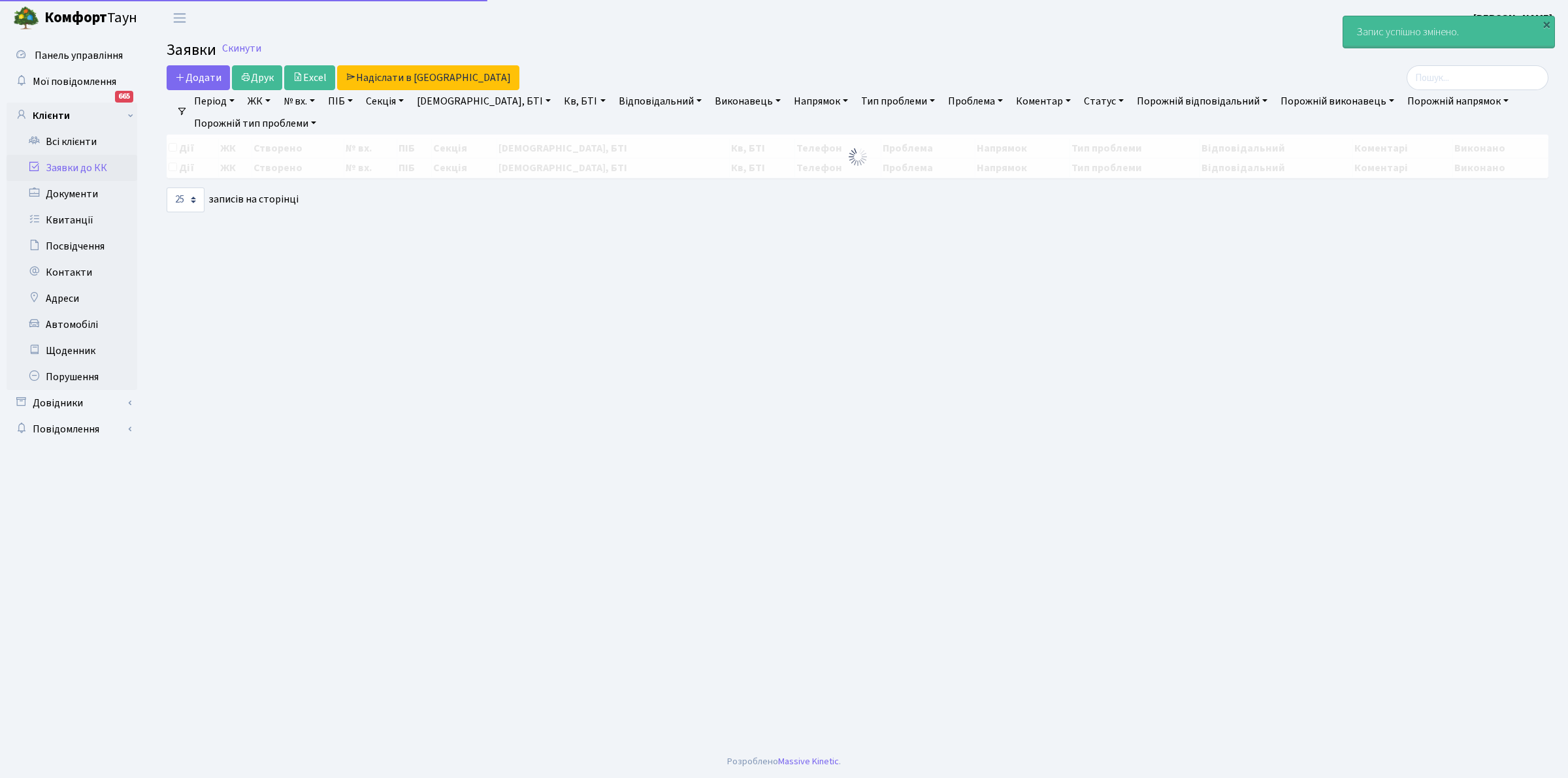
select select "25"
